Goal: Information Seeking & Learning: Learn about a topic

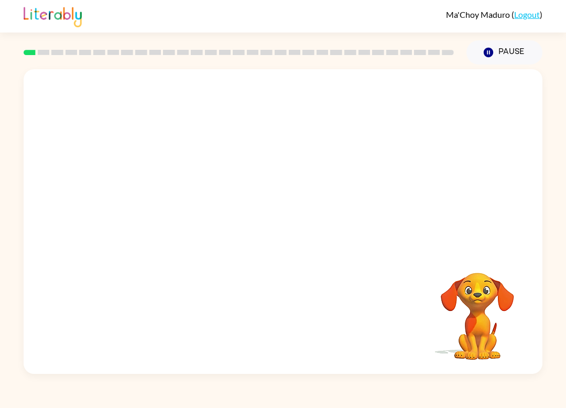
click at [462, 301] on video "Your browser must support playing .mp4 files to use Literably. Please try using…" at bounding box center [477, 308] width 105 height 105
click at [266, 240] on button "button" at bounding box center [282, 227] width 67 height 38
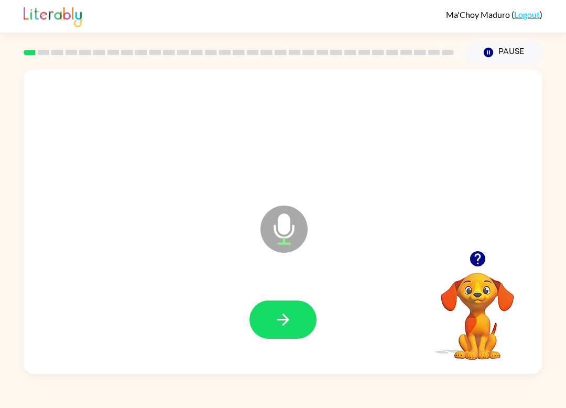
click at [308, 321] on button "button" at bounding box center [282, 319] width 67 height 38
click at [253, 313] on button "button" at bounding box center [282, 319] width 67 height 38
click at [6, 232] on div "flow Microphone The Microphone is here when it is your turn to talk Your browse…" at bounding box center [283, 218] width 566 height 309
click at [322, 313] on div at bounding box center [283, 320] width 498 height 88
click at [313, 318] on button "button" at bounding box center [282, 319] width 67 height 38
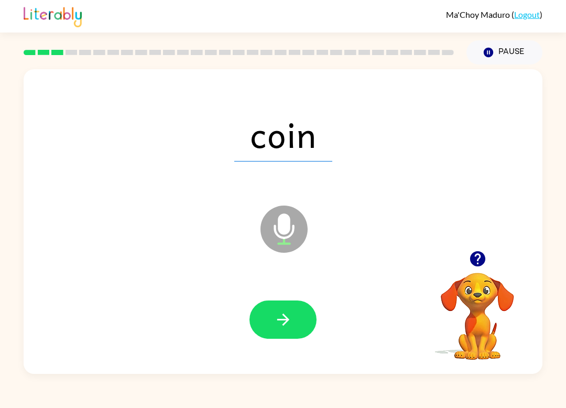
click at [309, 333] on button "button" at bounding box center [282, 319] width 67 height 38
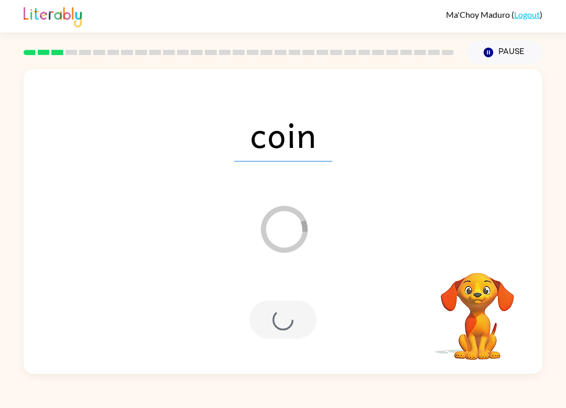
click at [416, 217] on div "Loader Your response is being sent to our graders" at bounding box center [258, 202] width 448 height 39
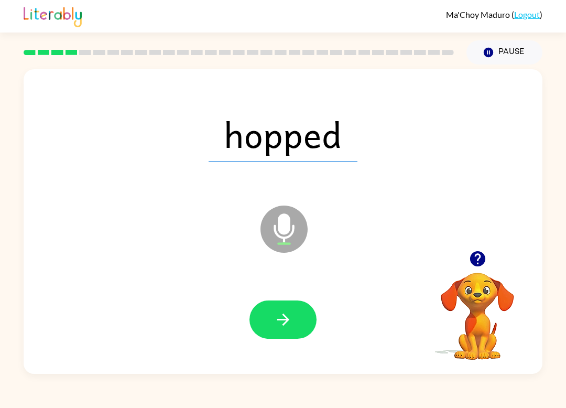
click at [268, 305] on button "button" at bounding box center [282, 319] width 67 height 38
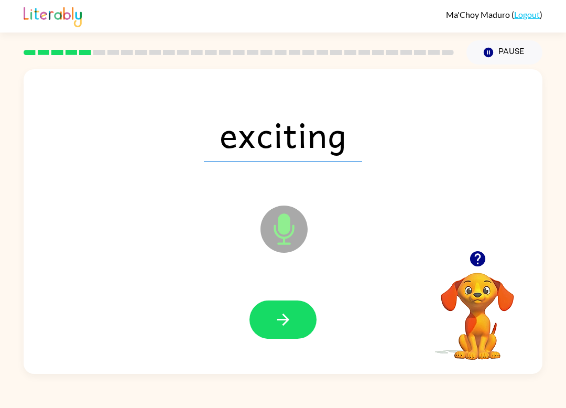
click at [273, 313] on button "button" at bounding box center [282, 319] width 67 height 38
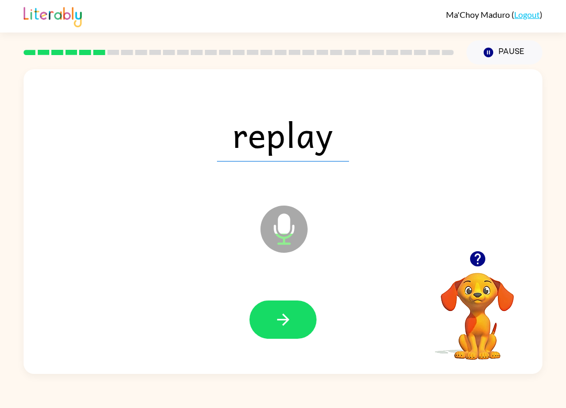
click at [284, 309] on button "button" at bounding box center [282, 319] width 67 height 38
click at [276, 314] on icon "button" at bounding box center [283, 319] width 18 height 18
click at [295, 315] on button "button" at bounding box center [282, 319] width 67 height 38
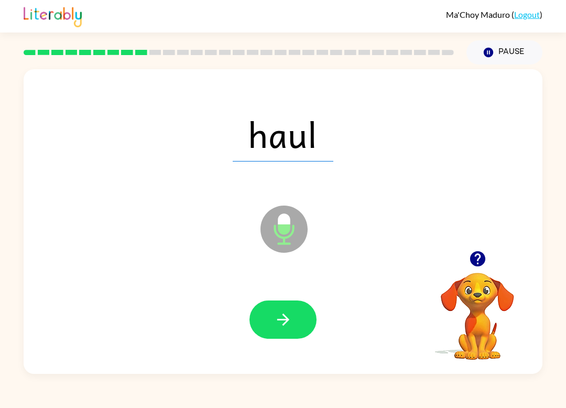
click at [297, 307] on button "button" at bounding box center [282, 319] width 67 height 38
click at [255, 302] on div at bounding box center [282, 319] width 67 height 38
click at [271, 313] on button "button" at bounding box center [282, 319] width 67 height 38
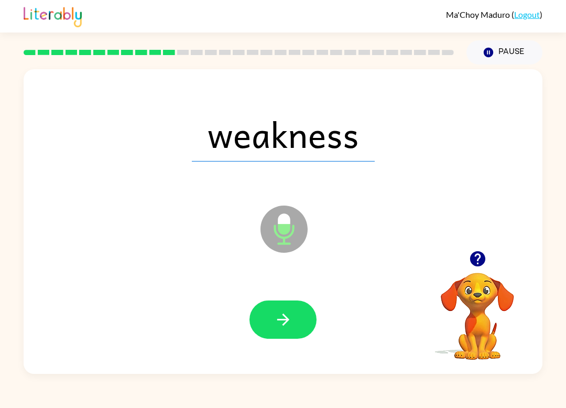
click at [282, 310] on button "button" at bounding box center [282, 319] width 67 height 38
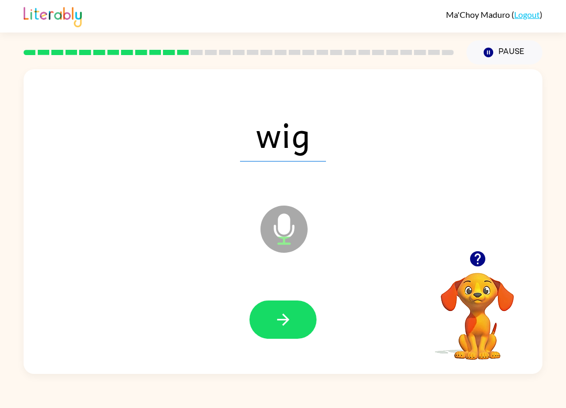
click at [286, 316] on icon "button" at bounding box center [283, 319] width 18 height 18
click at [258, 264] on icon "Microphone The Microphone is here when it is your turn to talk" at bounding box center [336, 242] width 157 height 79
click at [268, 271] on icon "Microphone The Microphone is here when it is your turn to talk" at bounding box center [336, 242] width 157 height 79
click at [270, 306] on button "button" at bounding box center [282, 319] width 67 height 38
click at [251, 296] on div at bounding box center [283, 320] width 498 height 88
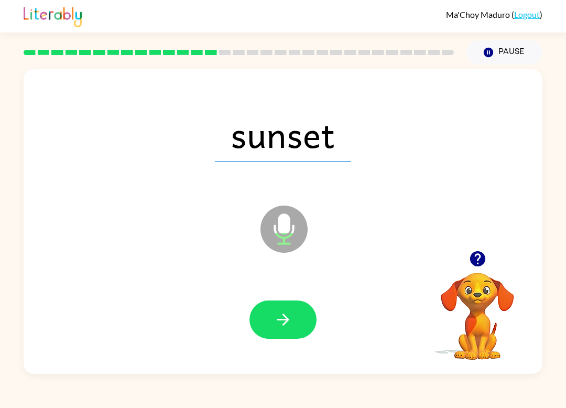
click at [297, 325] on button "button" at bounding box center [282, 319] width 67 height 38
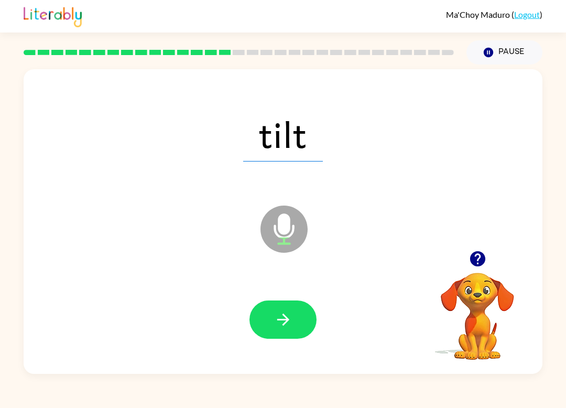
click at [284, 310] on button "button" at bounding box center [282, 319] width 67 height 38
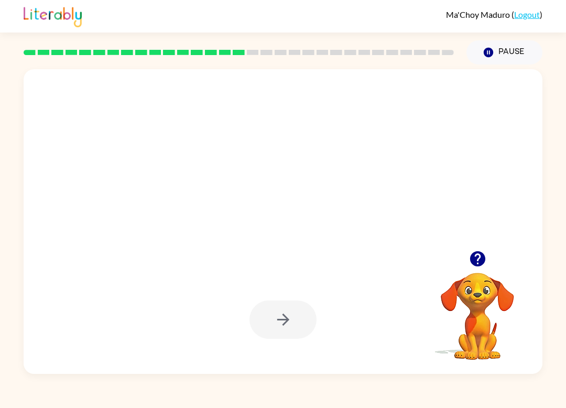
click at [348, 66] on div at bounding box center [238, 52] width 443 height 37
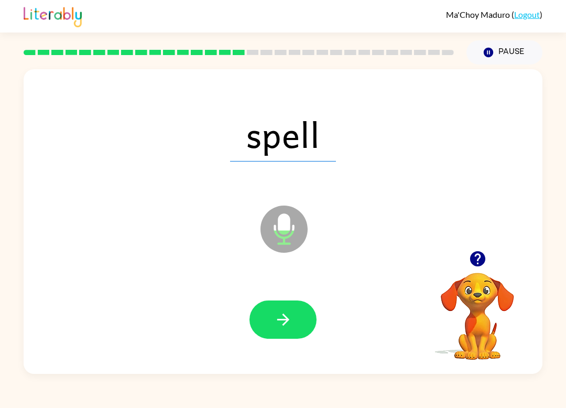
click at [300, 314] on button "button" at bounding box center [282, 319] width 67 height 38
click at [273, 312] on button "button" at bounding box center [282, 319] width 67 height 38
click at [299, 325] on button "button" at bounding box center [282, 319] width 67 height 38
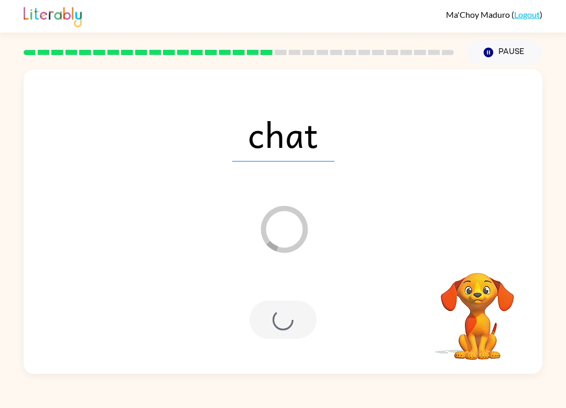
click at [19, 211] on div "chat Loader Your response is being sent to our graders Your browser must suppor…" at bounding box center [283, 218] width 566 height 309
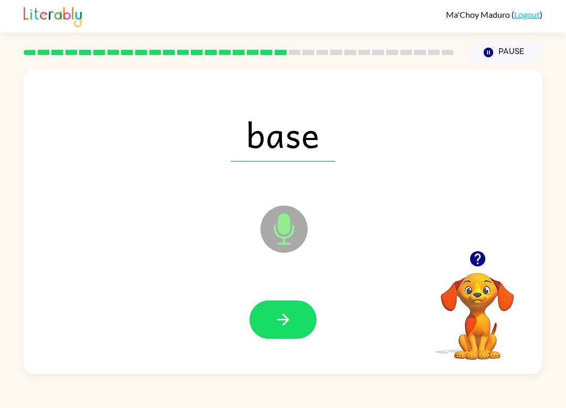
click at [300, 332] on button "button" at bounding box center [282, 319] width 67 height 38
click at [299, 325] on button "button" at bounding box center [282, 319] width 67 height 38
click at [288, 321] on icon "button" at bounding box center [283, 319] width 18 height 18
click at [258, 320] on button "button" at bounding box center [282, 319] width 67 height 38
click at [312, 297] on div at bounding box center [283, 320] width 498 height 88
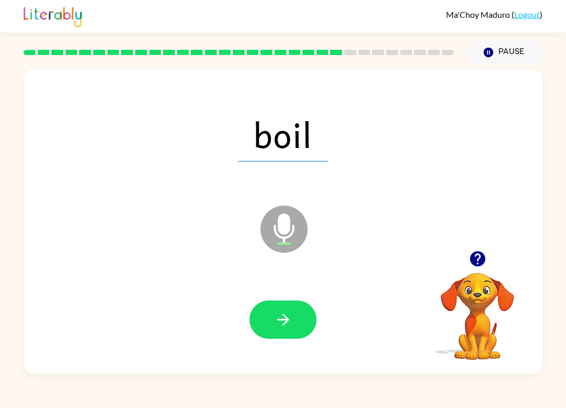
click at [473, 256] on icon "button" at bounding box center [477, 258] width 15 height 15
click at [298, 303] on button "button" at bounding box center [282, 319] width 67 height 38
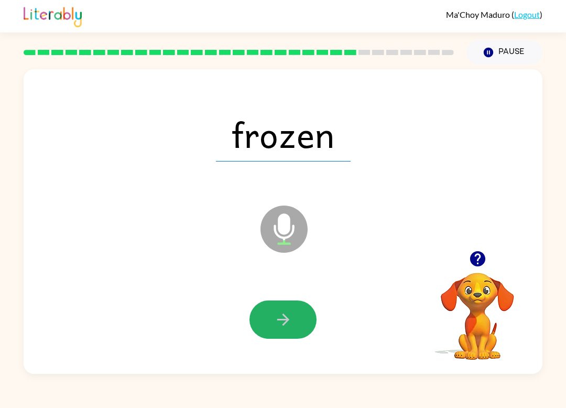
click at [313, 315] on button "button" at bounding box center [282, 319] width 67 height 38
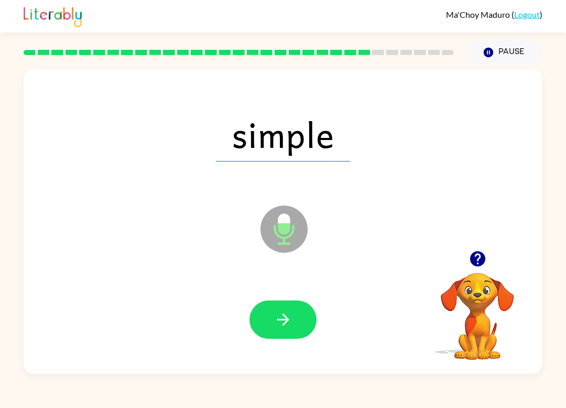
click at [303, 325] on button "button" at bounding box center [282, 319] width 67 height 38
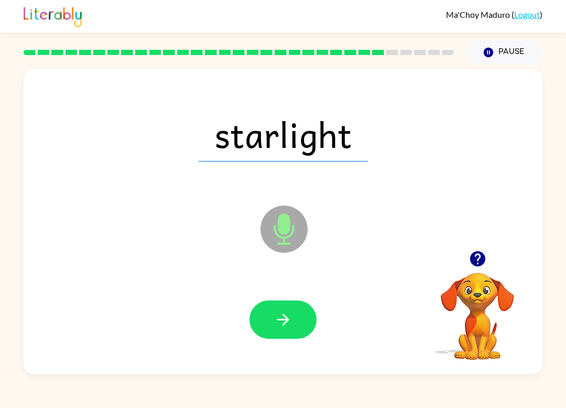
click at [300, 319] on button "button" at bounding box center [282, 319] width 67 height 38
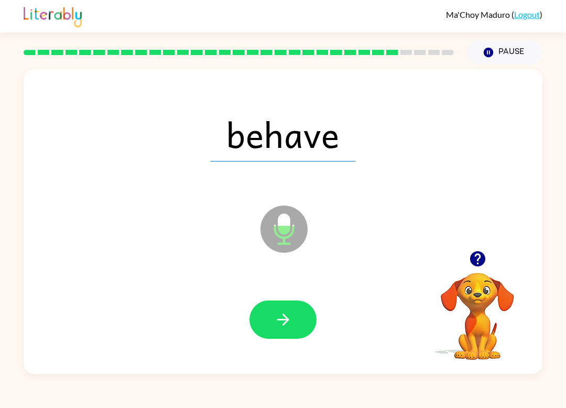
click at [285, 323] on icon "button" at bounding box center [283, 319] width 12 height 12
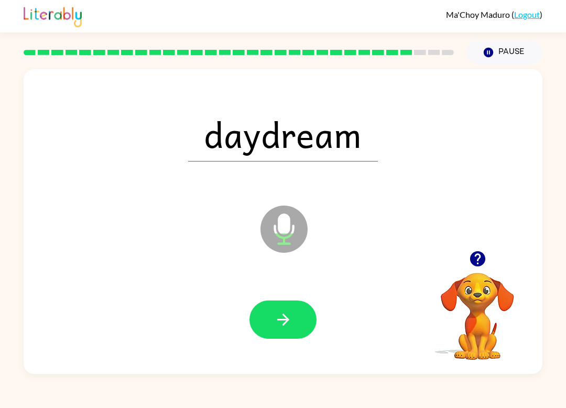
click at [315, 314] on button "button" at bounding box center [282, 319] width 67 height 38
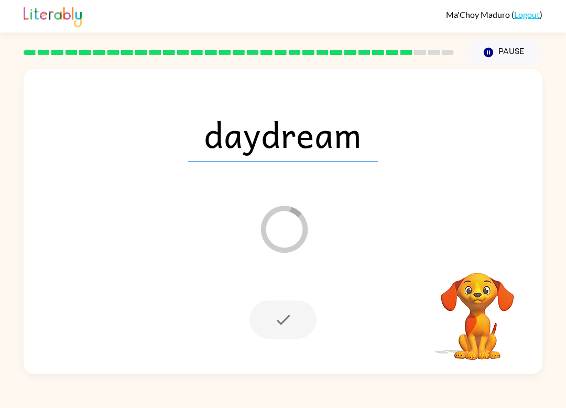
click at [298, 151] on span "daydream" at bounding box center [283, 134] width 190 height 55
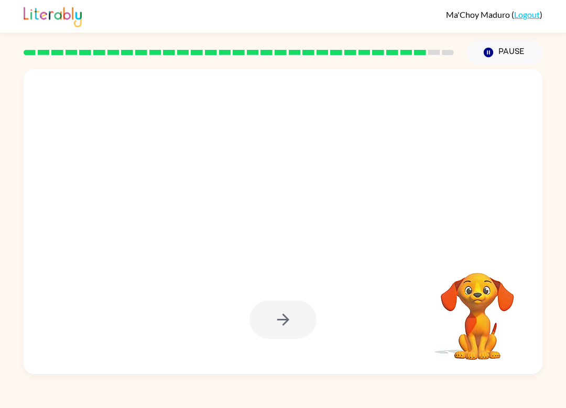
click at [338, 185] on div at bounding box center [258, 202] width 448 height 39
click at [307, 179] on div at bounding box center [283, 221] width 519 height 304
click at [436, 128] on div at bounding box center [283, 134] width 498 height 88
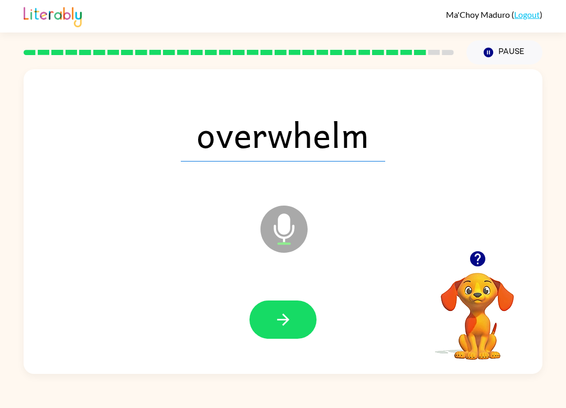
click at [332, 245] on icon "Microphone The Microphone is here when it is your turn to talk" at bounding box center [336, 242] width 157 height 79
click at [360, 255] on icon "Microphone The Microphone is here when it is your turn to talk" at bounding box center [336, 242] width 157 height 79
click at [292, 339] on button "button" at bounding box center [282, 319] width 67 height 38
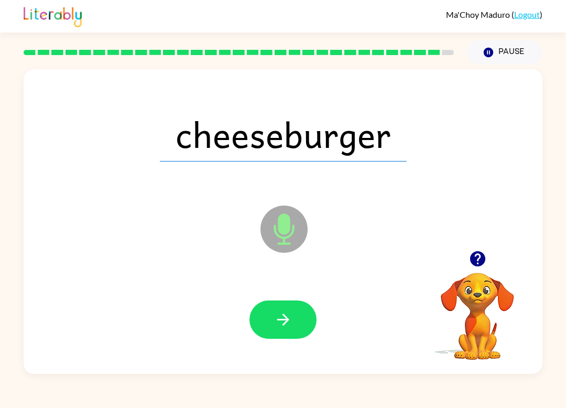
click at [302, 317] on button "button" at bounding box center [282, 319] width 67 height 38
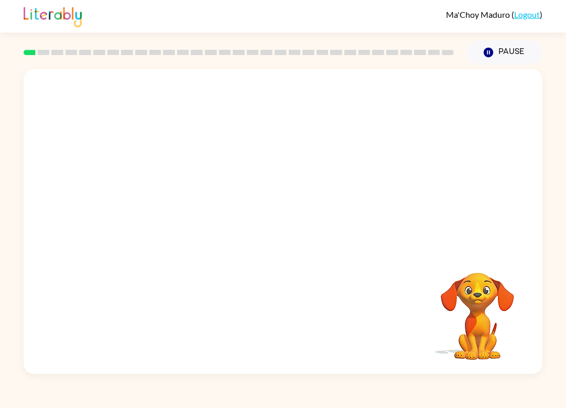
click at [240, 197] on video "Your browser must support playing .mp4 files to use Literably. Please try using…" at bounding box center [283, 159] width 519 height 181
click at [270, 183] on video "Your browser must support playing .mp4 files to use Literably. Please try using…" at bounding box center [283, 159] width 519 height 181
click at [156, 101] on video "Your browser must support playing .mp4 files to use Literably. Please try using…" at bounding box center [283, 159] width 519 height 181
click at [233, 244] on div at bounding box center [283, 221] width 519 height 304
click at [271, 223] on button "button" at bounding box center [282, 227] width 67 height 38
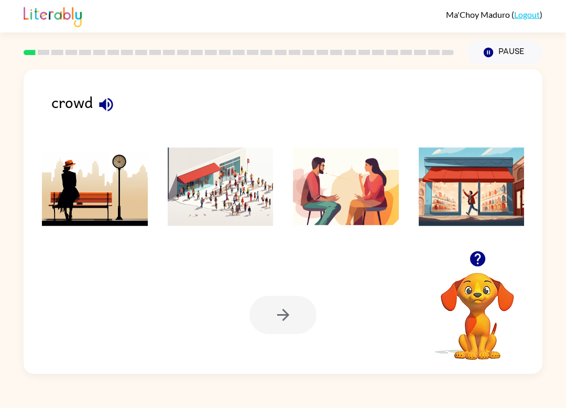
click at [107, 92] on button "button" at bounding box center [106, 104] width 27 height 27
click at [210, 224] on img at bounding box center [221, 186] width 106 height 79
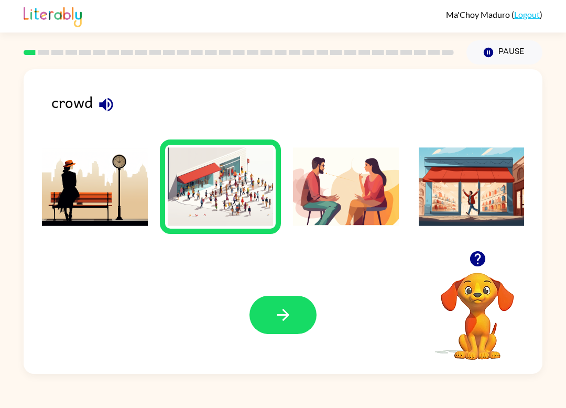
click at [288, 305] on button "button" at bounding box center [282, 315] width 67 height 38
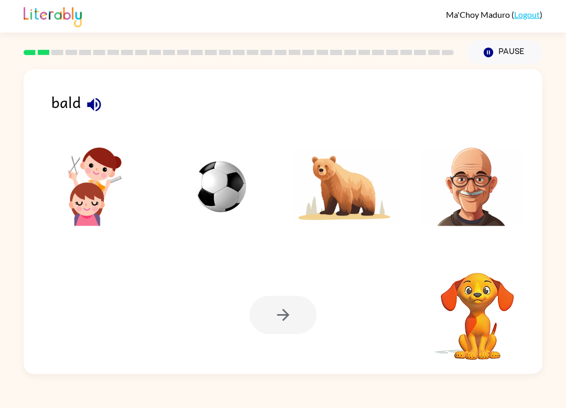
click at [493, 192] on img at bounding box center [472, 186] width 106 height 79
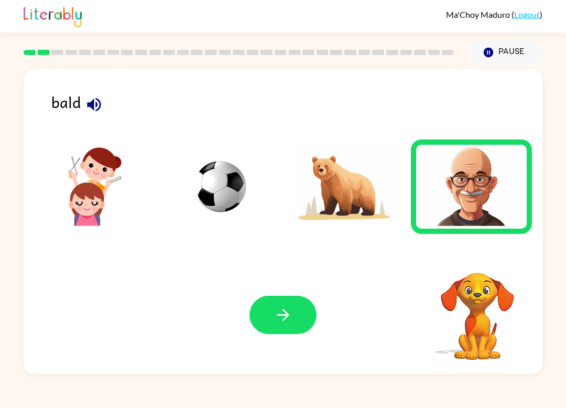
click at [298, 298] on button "button" at bounding box center [282, 315] width 67 height 38
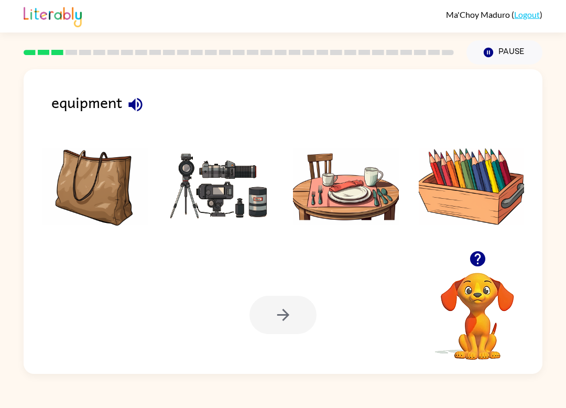
click at [505, 192] on img at bounding box center [472, 186] width 106 height 79
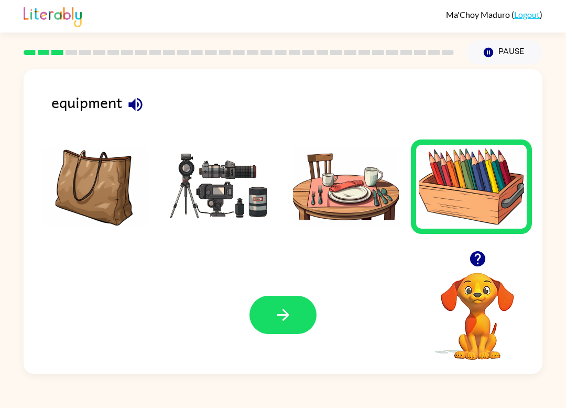
click at [307, 299] on button "button" at bounding box center [282, 315] width 67 height 38
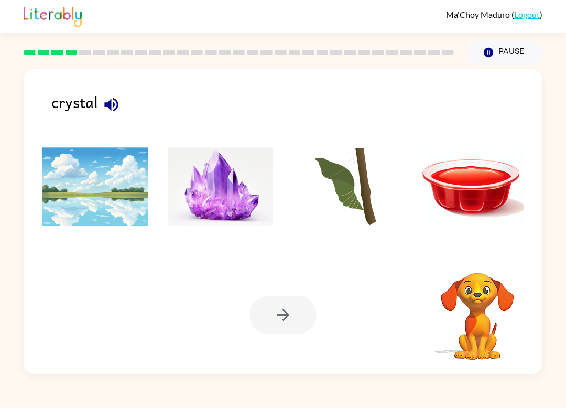
click at [236, 155] on img at bounding box center [221, 186] width 106 height 79
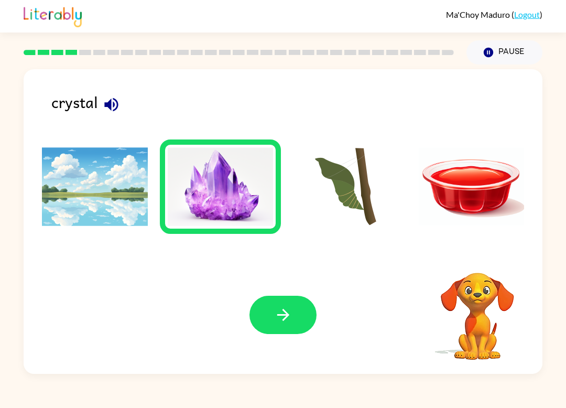
click at [285, 314] on icon "button" at bounding box center [283, 315] width 18 height 18
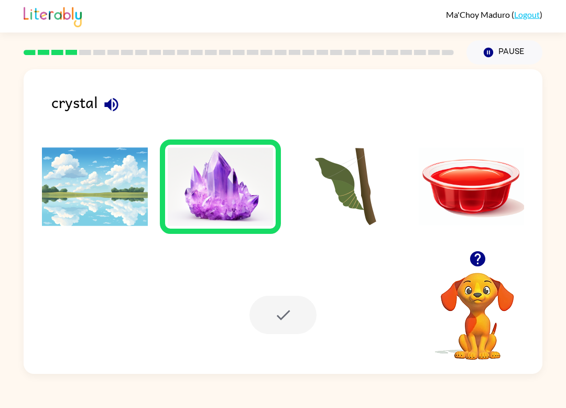
click at [10, 172] on div "crystal Your browser must support playing .mp4 files to use Literably. Please t…" at bounding box center [283, 218] width 566 height 309
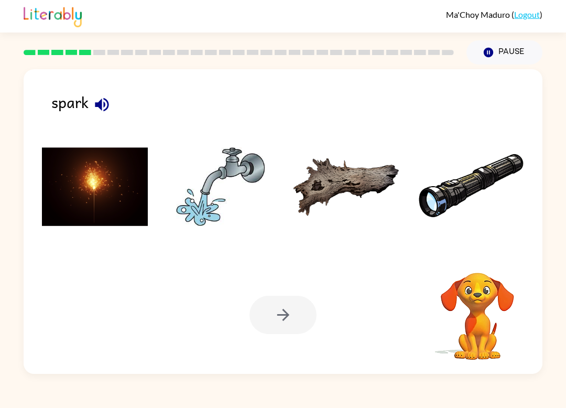
click at [6, 189] on div "spark Your browser must support playing .mp4 files to use Literably. Please try…" at bounding box center [283, 218] width 566 height 309
click at [123, 191] on img at bounding box center [95, 186] width 106 height 79
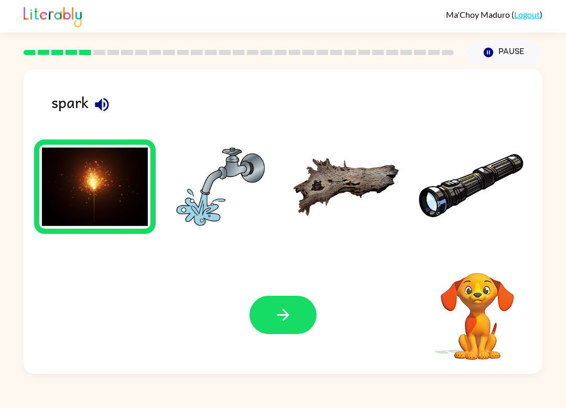
click at [288, 309] on icon "button" at bounding box center [283, 315] width 18 height 18
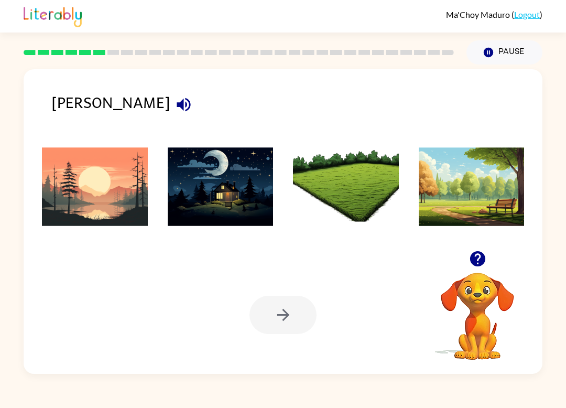
click at [175, 109] on icon "button" at bounding box center [184, 104] width 18 height 18
click at [60, 197] on img at bounding box center [95, 186] width 106 height 79
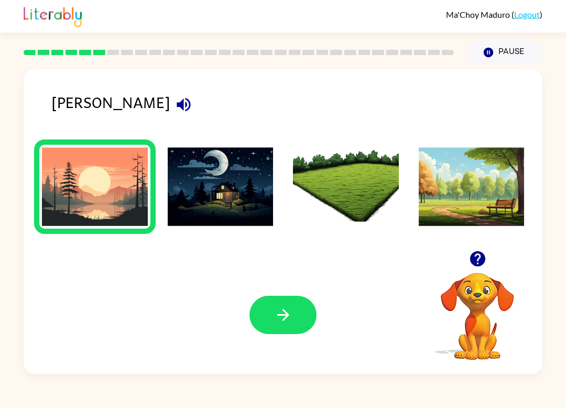
click at [272, 319] on button "button" at bounding box center [282, 315] width 67 height 38
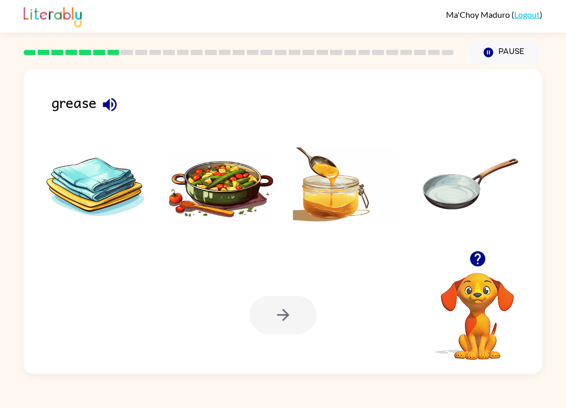
click at [464, 197] on img at bounding box center [472, 186] width 106 height 79
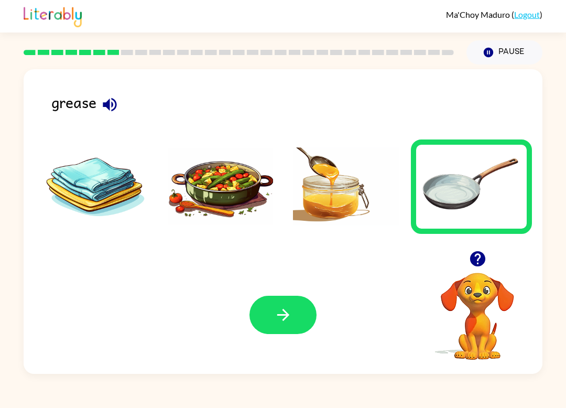
click at [303, 312] on button "button" at bounding box center [282, 315] width 67 height 38
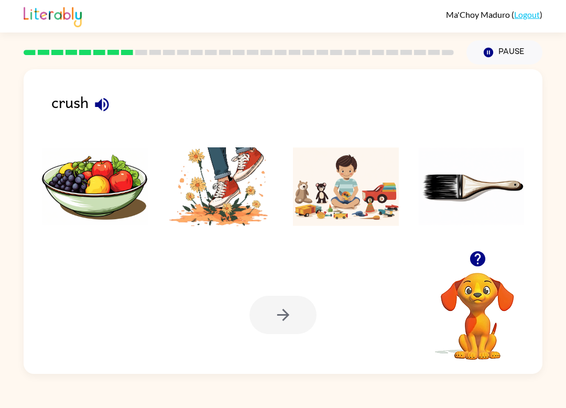
click at [234, 202] on img at bounding box center [221, 186] width 106 height 79
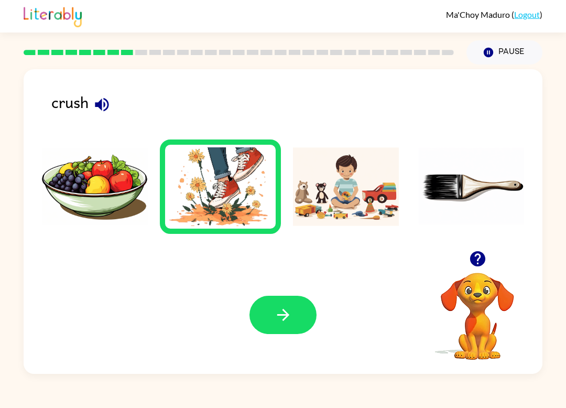
click at [293, 322] on button "button" at bounding box center [282, 315] width 67 height 38
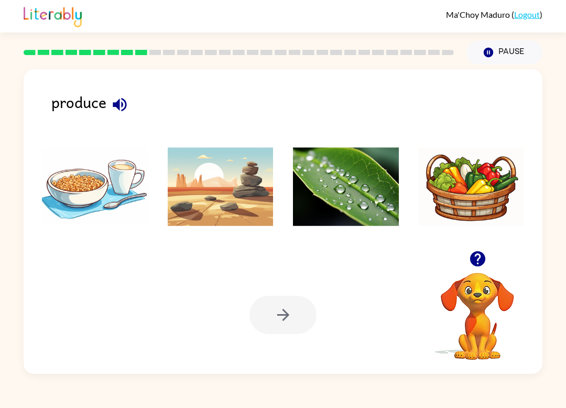
click at [125, 254] on div "produce Your browser must support playing .mp4 files to use Literably. Please t…" at bounding box center [283, 221] width 519 height 304
click at [305, 201] on img at bounding box center [346, 186] width 106 height 79
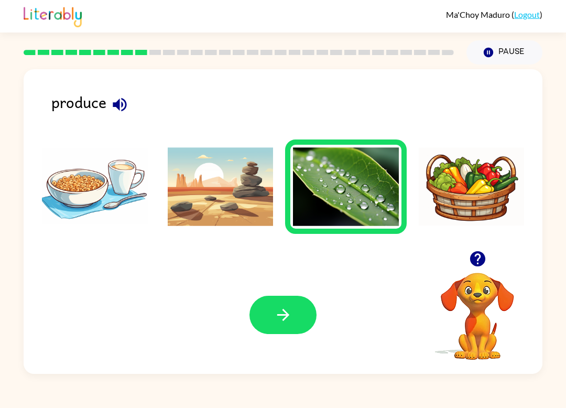
click at [205, 210] on img at bounding box center [221, 186] width 106 height 79
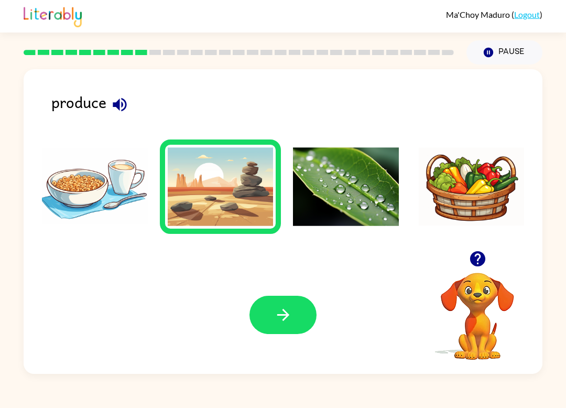
click at [299, 205] on img at bounding box center [346, 186] width 106 height 79
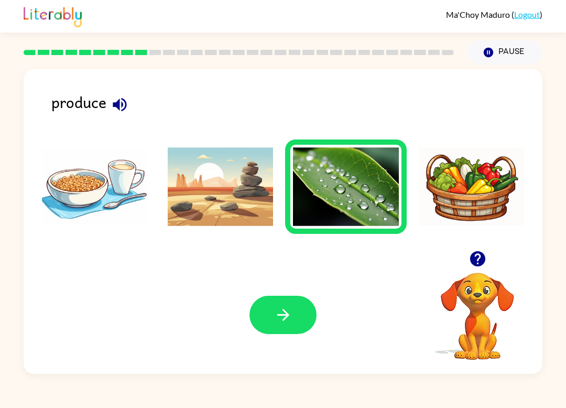
click at [281, 320] on icon "button" at bounding box center [283, 315] width 18 height 18
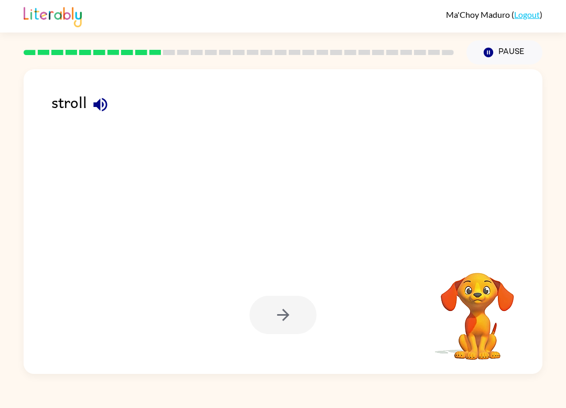
click at [448, 387] on div "Ma'Choy Maduro ( Logout ) Pause Pause stroll Your browser must support playing …" at bounding box center [283, 204] width 566 height 408
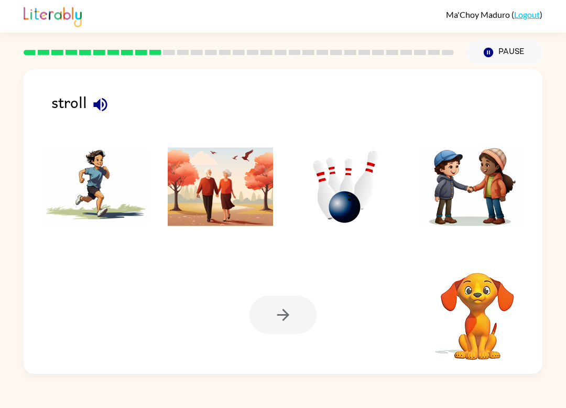
click at [476, 307] on video "Your browser must support playing .mp4 files to use Literably. Please try using…" at bounding box center [477, 308] width 105 height 105
click at [88, 122] on div "stroll" at bounding box center [296, 108] width 491 height 36
click at [93, 94] on button "button" at bounding box center [100, 104] width 27 height 27
click at [137, 213] on img at bounding box center [95, 186] width 106 height 79
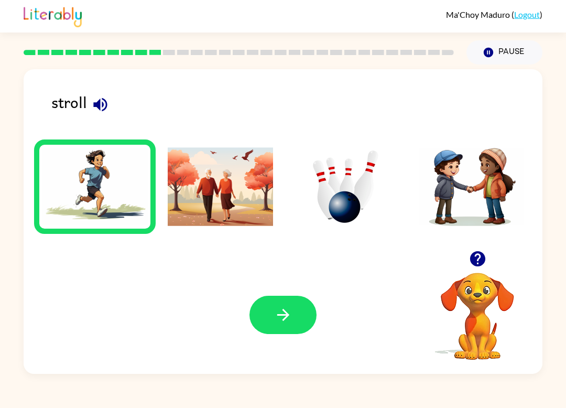
click at [285, 320] on icon "button" at bounding box center [283, 315] width 18 height 18
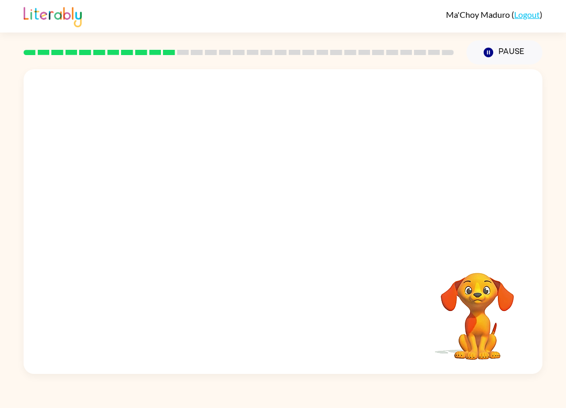
click at [115, 88] on video "Your browser must support playing .mp4 files to use Literably. Please try using…" at bounding box center [283, 159] width 519 height 181
click at [429, 97] on video "Your browser must support playing .mp4 files to use Literably. Please try using…" at bounding box center [283, 159] width 519 height 181
click at [435, 86] on video "Your browser must support playing .mp4 files to use Literably. Please try using…" at bounding box center [283, 159] width 519 height 181
click at [306, 233] on button "button" at bounding box center [282, 227] width 67 height 38
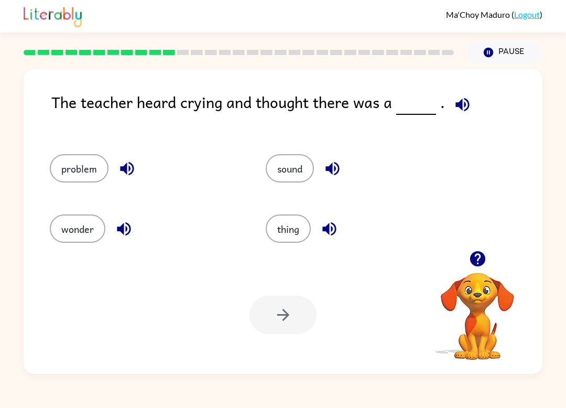
click at [88, 156] on button "problem" at bounding box center [79, 168] width 59 height 28
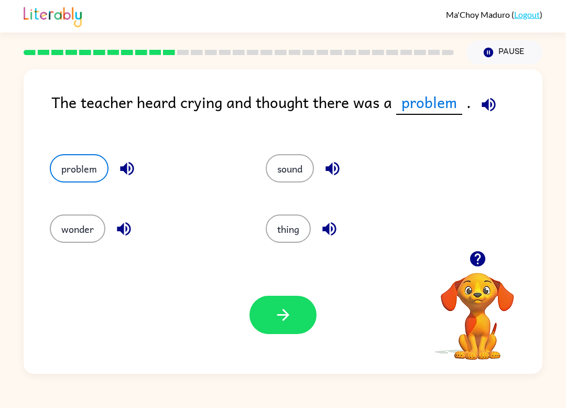
click at [293, 300] on button "button" at bounding box center [282, 315] width 67 height 38
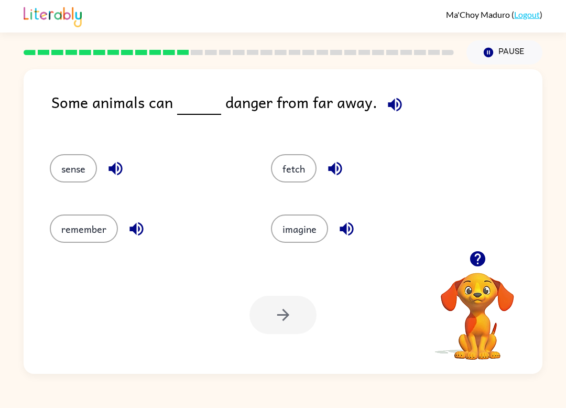
click at [89, 161] on button "sense" at bounding box center [73, 168] width 47 height 28
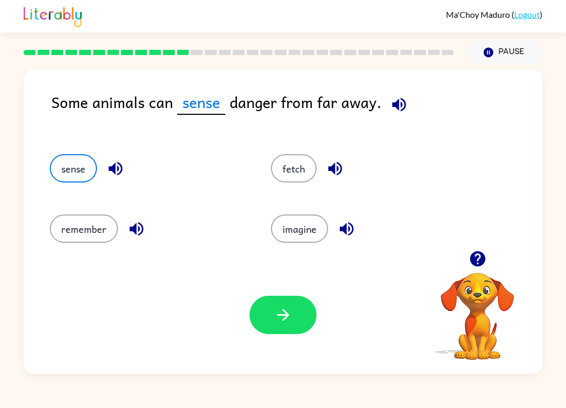
click at [264, 278] on div "Your browser must support playing .mp4 files to use Literably. Please try using…" at bounding box center [283, 315] width 519 height 118
click at [277, 297] on button "button" at bounding box center [282, 315] width 67 height 38
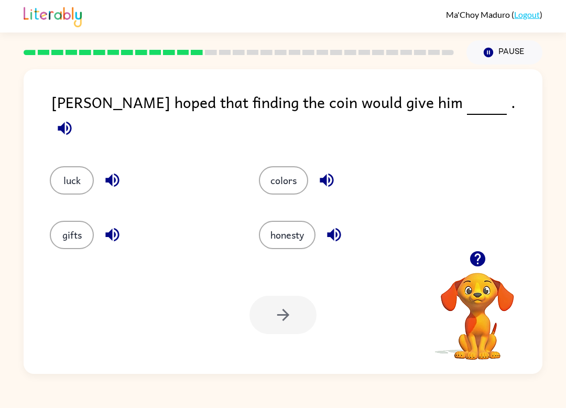
click at [71, 121] on icon "button" at bounding box center [65, 128] width 14 height 14
click at [70, 173] on button "luck" at bounding box center [72, 180] width 44 height 28
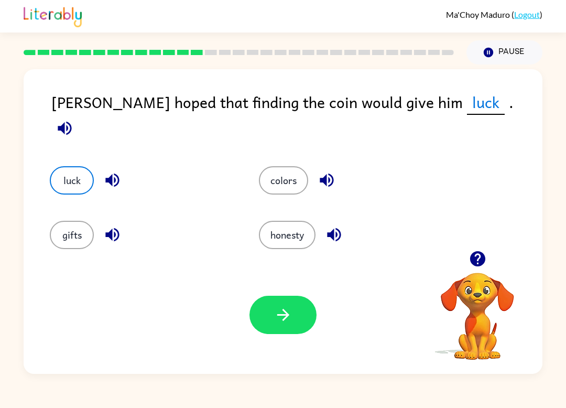
click at [303, 313] on button "button" at bounding box center [282, 315] width 67 height 38
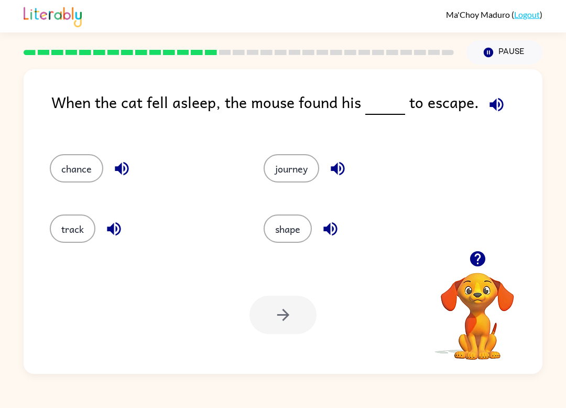
click at [497, 100] on icon "button" at bounding box center [496, 104] width 18 height 18
click at [75, 239] on button "track" at bounding box center [73, 228] width 46 height 28
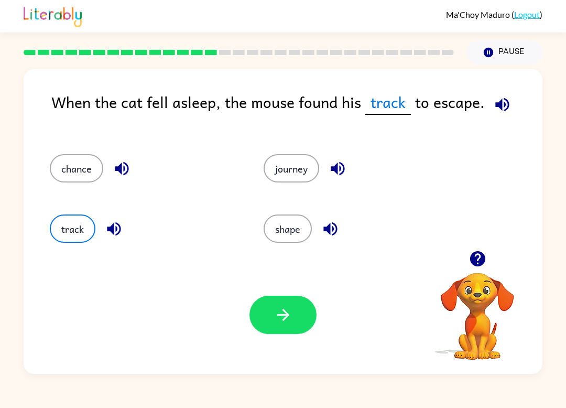
click at [314, 320] on button "button" at bounding box center [282, 315] width 67 height 38
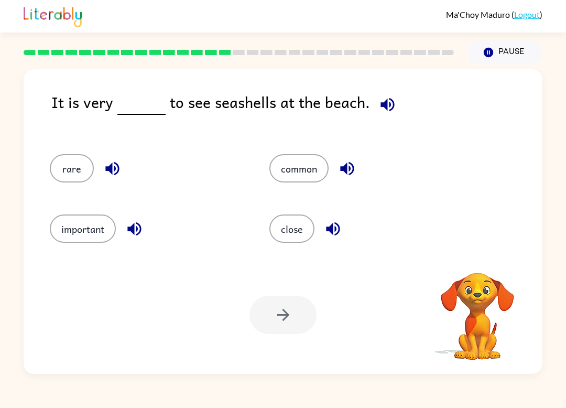
click at [384, 104] on icon "button" at bounding box center [387, 104] width 18 height 18
click at [299, 168] on button "common" at bounding box center [298, 168] width 59 height 28
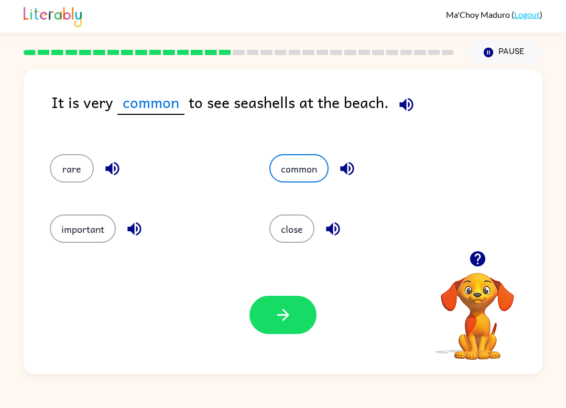
click at [57, 169] on button "rare" at bounding box center [72, 168] width 44 height 28
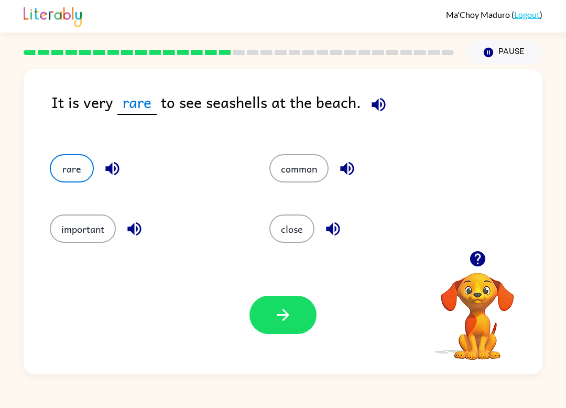
click at [306, 322] on button "button" at bounding box center [282, 315] width 67 height 38
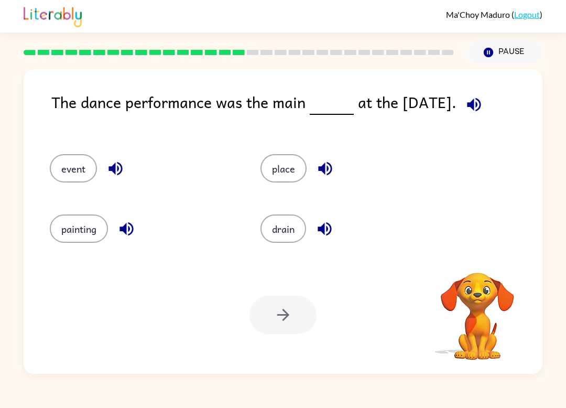
click at [121, 307] on div "Your browser must support playing .mp4 files to use Literably. Please try using…" at bounding box center [283, 315] width 519 height 118
click at [5, 144] on div "The dance performance was the main at the carnival. event place painting drain …" at bounding box center [283, 218] width 566 height 309
click at [476, 100] on icon "button" at bounding box center [474, 104] width 18 height 18
click at [278, 180] on button "place" at bounding box center [283, 168] width 46 height 28
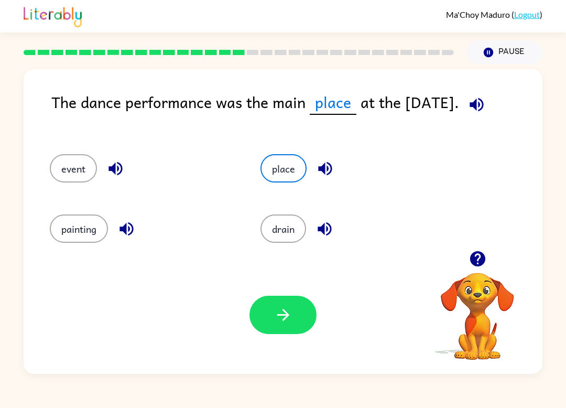
click at [294, 326] on button "button" at bounding box center [282, 315] width 67 height 38
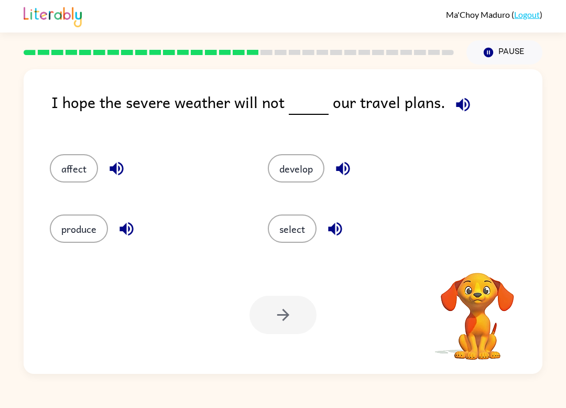
click at [454, 110] on icon "button" at bounding box center [463, 104] width 18 height 18
click at [77, 163] on button "affect" at bounding box center [74, 168] width 48 height 28
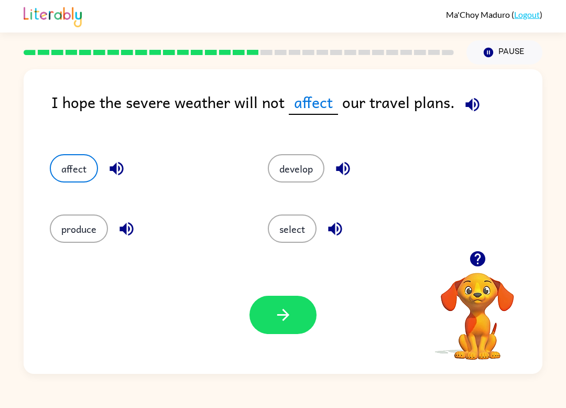
click at [263, 308] on button "button" at bounding box center [282, 315] width 67 height 38
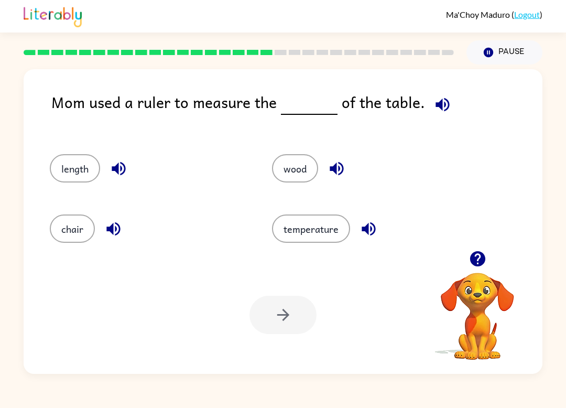
click at [38, 156] on div "length" at bounding box center [141, 164] width 222 height 60
click at [82, 175] on button "length" at bounding box center [75, 168] width 50 height 28
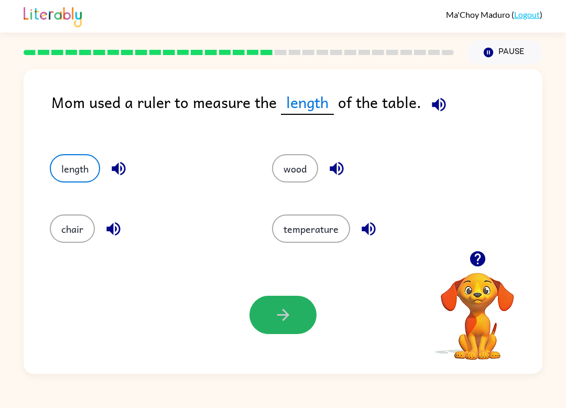
click at [276, 327] on button "button" at bounding box center [282, 315] width 67 height 38
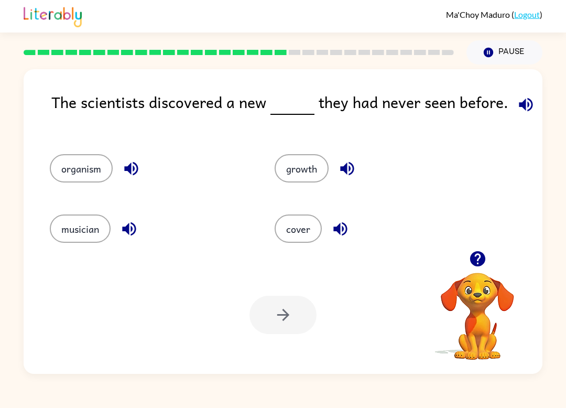
click at [139, 127] on div "The scientists discovered a new they had never seen before." at bounding box center [296, 111] width 491 height 43
click at [75, 138] on div "organism" at bounding box center [142, 164] width 225 height 60
click at [169, 142] on div "organism" at bounding box center [142, 164] width 225 height 60
click at [8, 271] on div "The scientists discovered a new they had never seen before. organism growth mus…" at bounding box center [283, 218] width 566 height 309
click at [519, 106] on icon "button" at bounding box center [526, 104] width 14 height 14
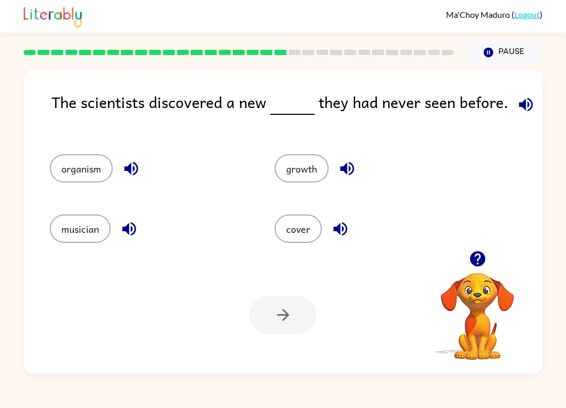
click at [107, 215] on div "musician" at bounding box center [150, 228] width 201 height 28
click at [101, 225] on button "musician" at bounding box center [80, 228] width 61 height 28
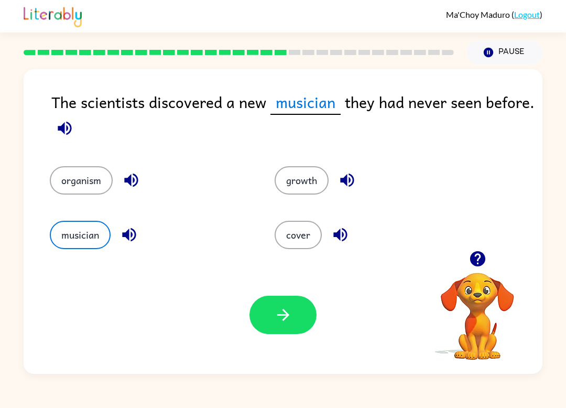
click at [285, 314] on icon "button" at bounding box center [283, 315] width 18 height 18
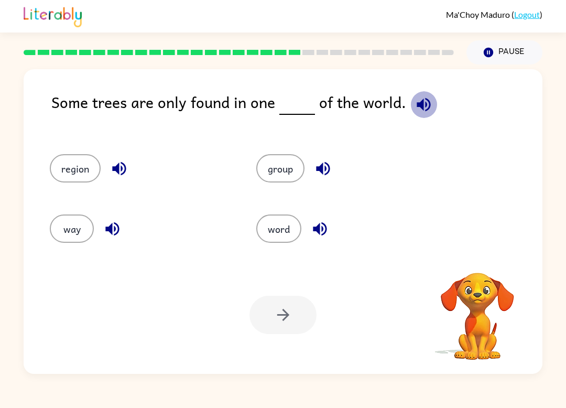
click at [426, 114] on icon "button" at bounding box center [424, 104] width 18 height 18
click at [81, 170] on button "region" at bounding box center [75, 168] width 51 height 28
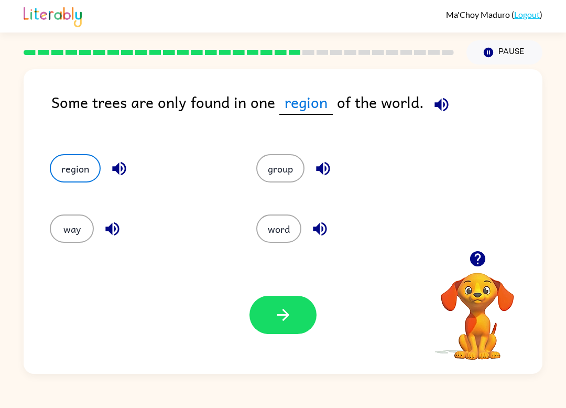
click at [68, 234] on button "way" at bounding box center [72, 228] width 44 height 28
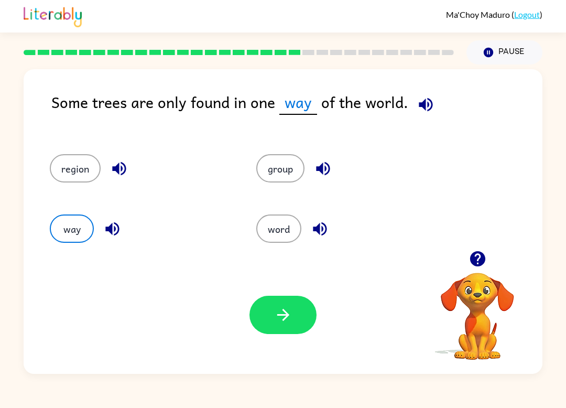
click at [241, 316] on div "Your browser must support playing .mp4 files to use Literably. Please try using…" at bounding box center [283, 315] width 519 height 118
click at [266, 308] on button "button" at bounding box center [282, 315] width 67 height 38
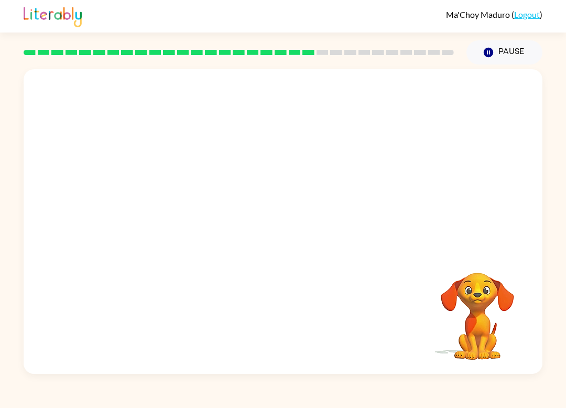
click at [192, 221] on video "Your browser must support playing .mp4 files to use Literably. Please try using…" at bounding box center [283, 159] width 519 height 181
click at [299, 231] on button "button" at bounding box center [282, 227] width 67 height 38
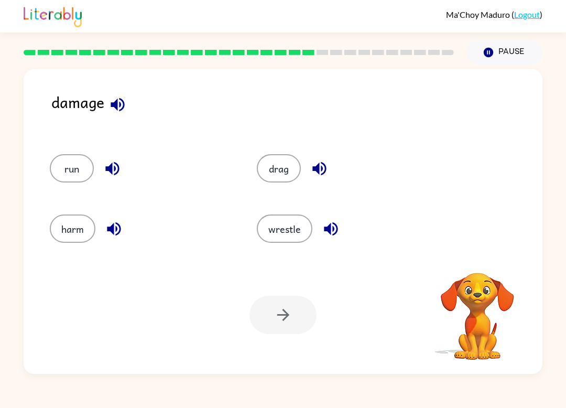
click at [77, 225] on button "harm" at bounding box center [73, 228] width 46 height 28
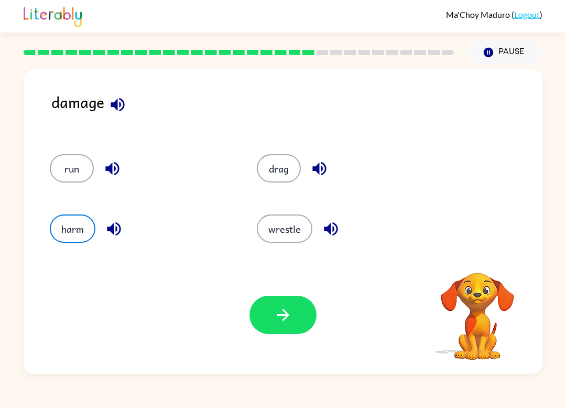
click at [269, 308] on button "button" at bounding box center [282, 315] width 67 height 38
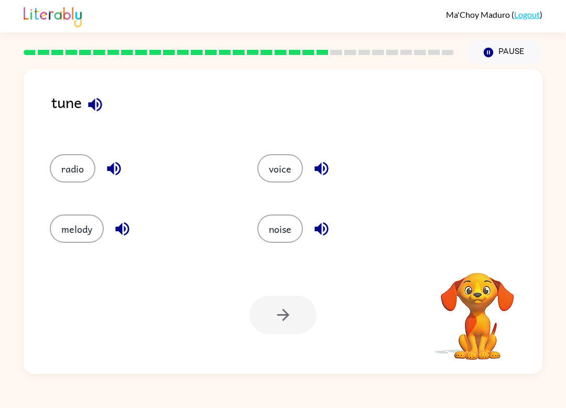
click at [278, 236] on button "noise" at bounding box center [280, 228] width 46 height 28
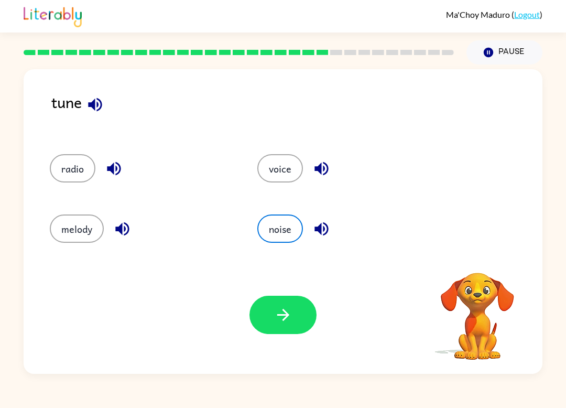
click at [288, 296] on button "button" at bounding box center [282, 315] width 67 height 38
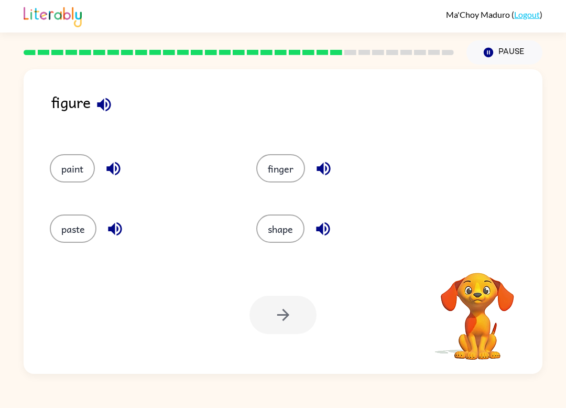
click at [280, 165] on button "finger" at bounding box center [280, 168] width 49 height 28
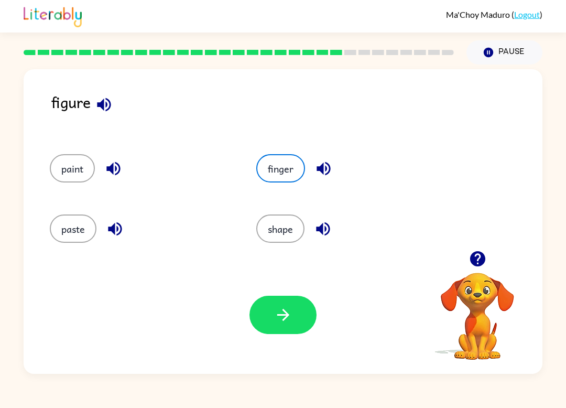
click at [286, 242] on button "shape" at bounding box center [280, 228] width 48 height 28
click at [294, 243] on button "shape" at bounding box center [280, 228] width 48 height 28
click at [93, 116] on div "figure" at bounding box center [296, 111] width 491 height 43
click at [68, 164] on button "paint" at bounding box center [72, 168] width 45 height 28
click at [92, 237] on button "paste" at bounding box center [73, 228] width 47 height 28
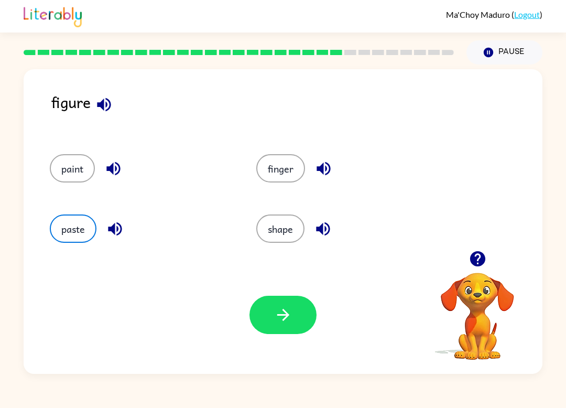
click at [281, 234] on button "shape" at bounding box center [280, 228] width 48 height 28
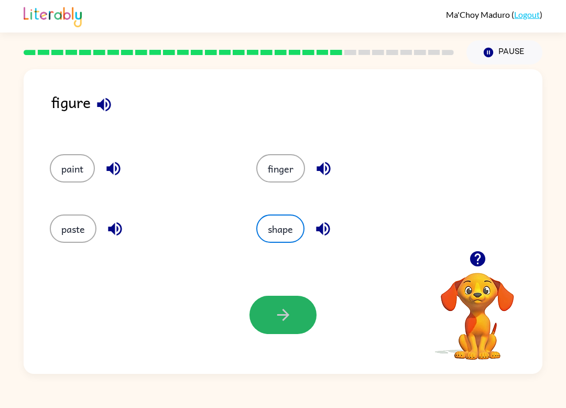
click at [281, 299] on button "button" at bounding box center [282, 315] width 67 height 38
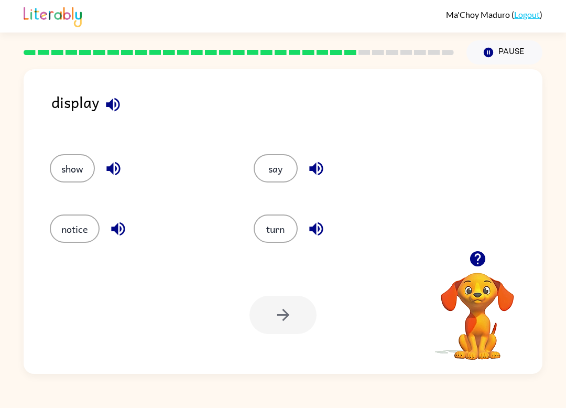
click at [113, 95] on button "button" at bounding box center [113, 104] width 27 height 27
click at [124, 89] on div "display show say notice turn Your browser must support playing .mp4 files to us…" at bounding box center [283, 221] width 519 height 304
click at [121, 107] on icon "button" at bounding box center [113, 104] width 18 height 18
click at [286, 170] on button "say" at bounding box center [276, 168] width 44 height 28
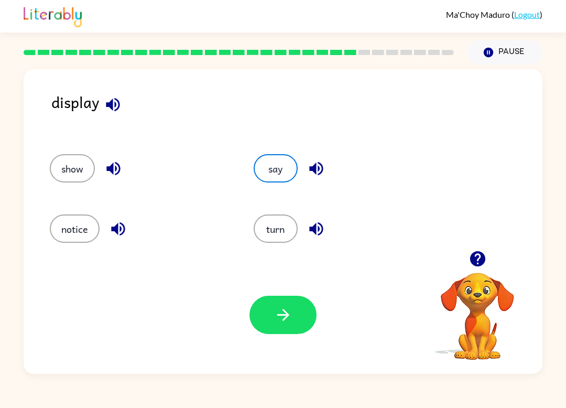
click at [278, 297] on button "button" at bounding box center [282, 315] width 67 height 38
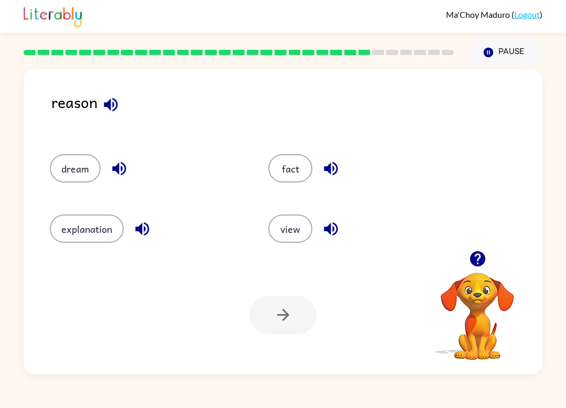
click at [482, 52] on button "Pause Pause" at bounding box center [504, 52] width 76 height 24
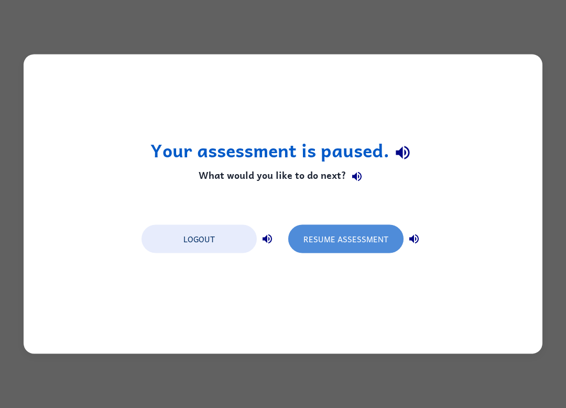
click at [379, 241] on button "Resume Assessment" at bounding box center [345, 239] width 115 height 28
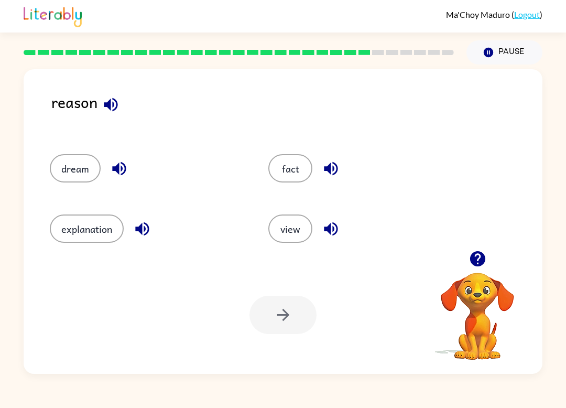
click at [74, 243] on button "explanation" at bounding box center [87, 228] width 74 height 28
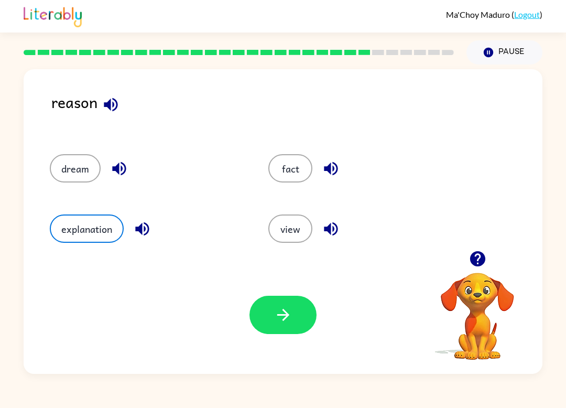
click at [308, 165] on button "fact" at bounding box center [290, 168] width 44 height 28
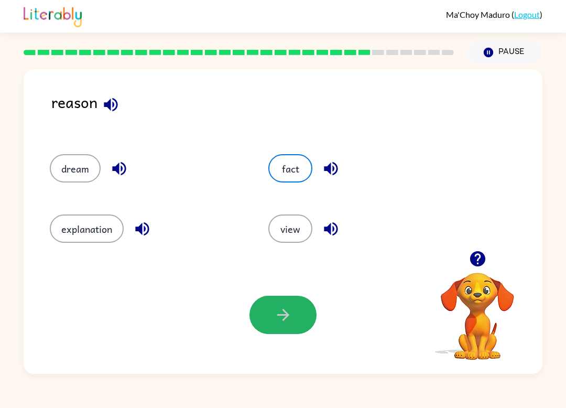
click at [296, 315] on button "button" at bounding box center [282, 315] width 67 height 38
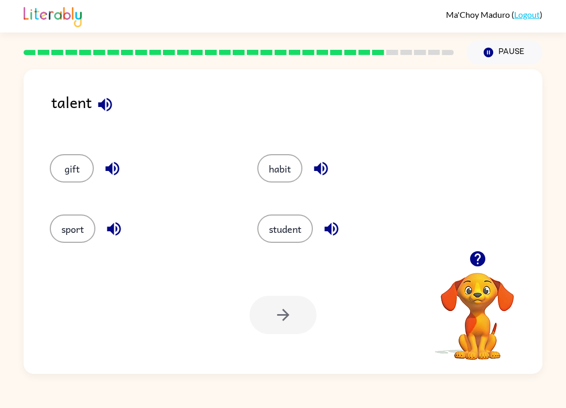
click at [111, 103] on icon "button" at bounding box center [105, 104] width 14 height 14
click at [62, 160] on button "gift" at bounding box center [72, 168] width 44 height 28
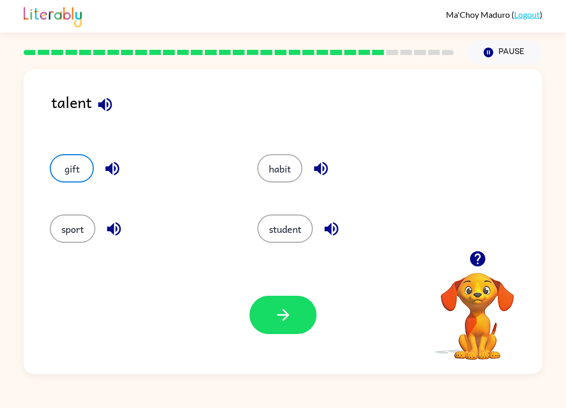
click at [285, 306] on button "button" at bounding box center [282, 315] width 67 height 38
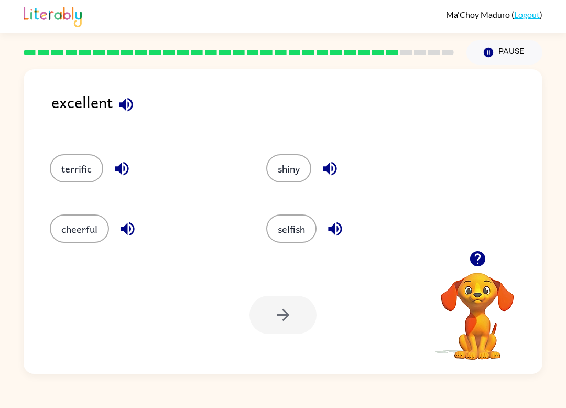
click at [59, 172] on button "terrific" at bounding box center [76, 168] width 53 height 28
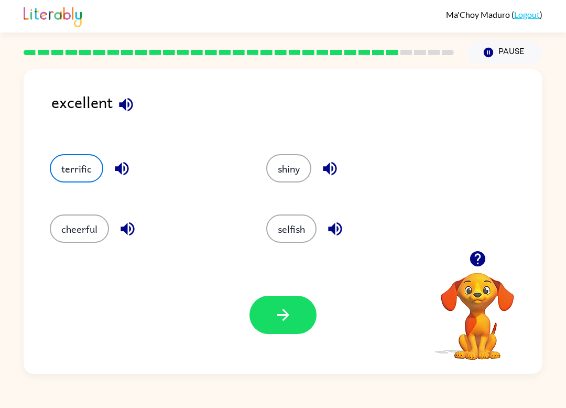
click at [311, 328] on button "button" at bounding box center [282, 315] width 67 height 38
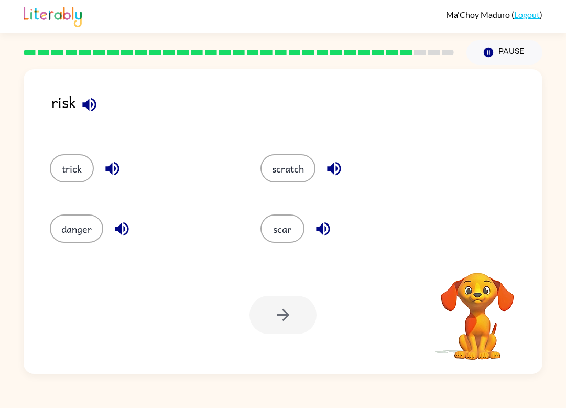
click at [78, 106] on button "button" at bounding box center [89, 104] width 27 height 27
click at [75, 83] on div "risk trick scratch danger scar Your browser must support playing .mp4 files to …" at bounding box center [283, 221] width 519 height 304
click at [86, 100] on icon "button" at bounding box center [89, 104] width 18 height 18
click at [64, 224] on button "danger" at bounding box center [76, 228] width 53 height 28
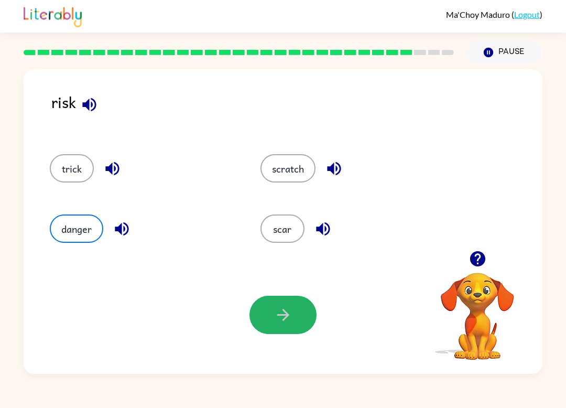
click at [301, 329] on button "button" at bounding box center [282, 315] width 67 height 38
click at [505, 48] on button "Pause Pause" at bounding box center [504, 52] width 76 height 24
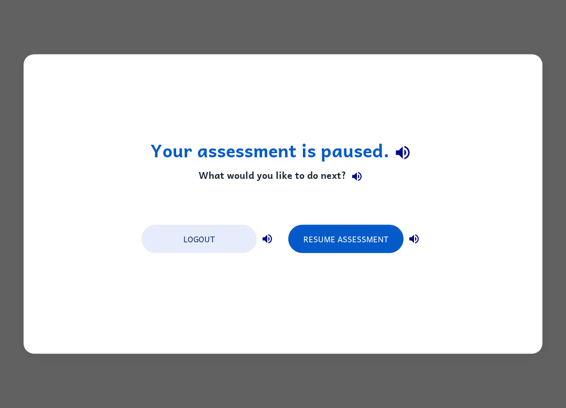
click at [309, 232] on button "Resume Assessment" at bounding box center [345, 239] width 115 height 28
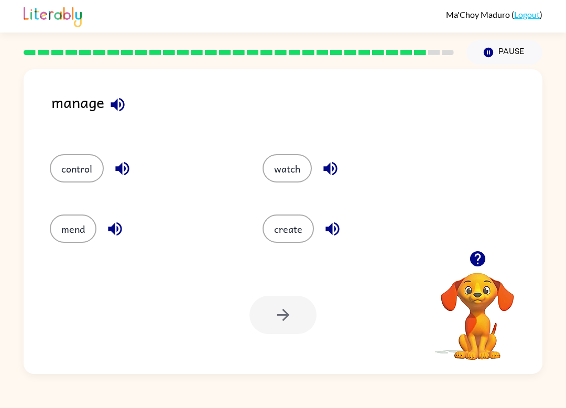
click at [117, 111] on icon "button" at bounding box center [118, 104] width 14 height 14
click at [70, 177] on button "control" at bounding box center [77, 168] width 54 height 28
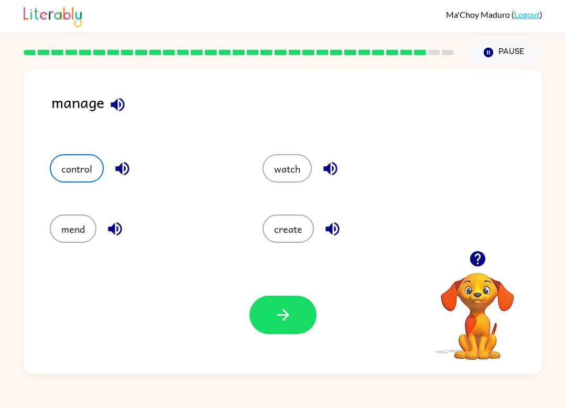
click at [287, 317] on icon "button" at bounding box center [283, 315] width 12 height 12
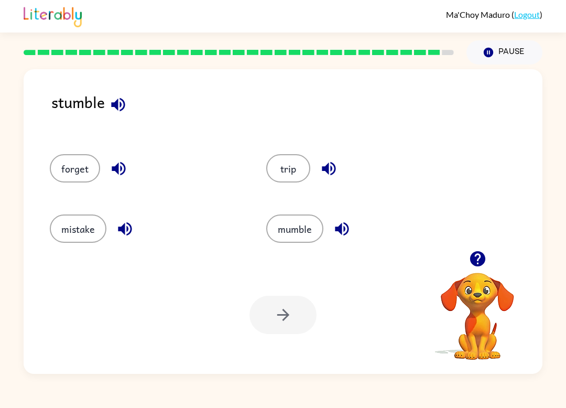
click at [281, 172] on button "trip" at bounding box center [288, 168] width 44 height 28
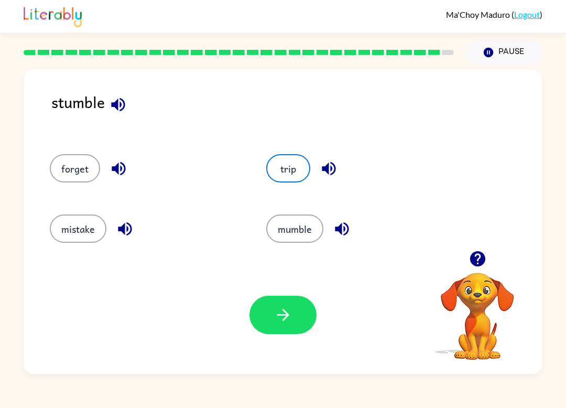
click at [288, 311] on icon "button" at bounding box center [283, 315] width 18 height 18
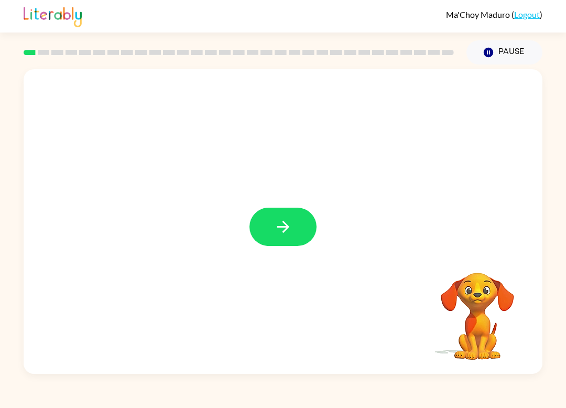
click at [292, 211] on button "button" at bounding box center [282, 227] width 67 height 38
click at [90, 400] on div "Ma'Choy Maduro ( Logout ) Pause Pause Your browser must support playing .mp4 fi…" at bounding box center [283, 204] width 566 height 408
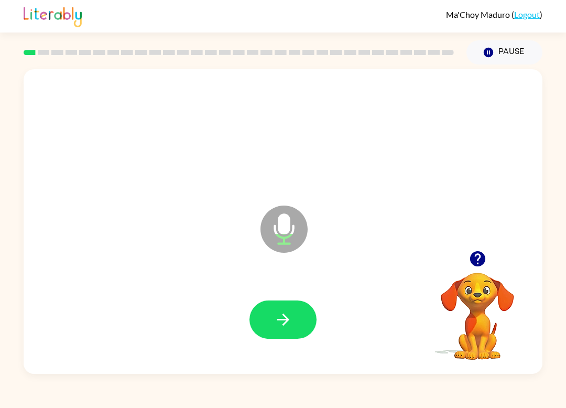
click at [288, 320] on icon "button" at bounding box center [283, 319] width 12 height 12
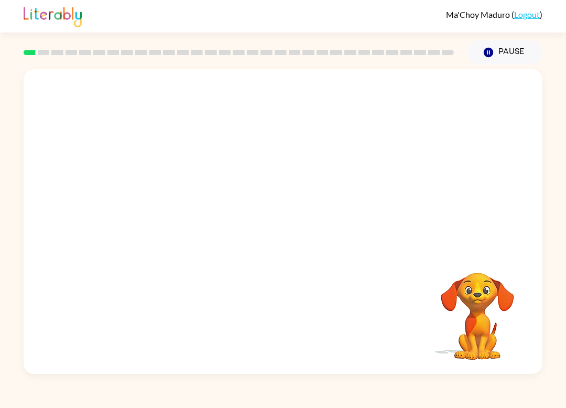
click at [157, 329] on div at bounding box center [283, 320] width 498 height 88
click at [62, 295] on div at bounding box center [283, 320] width 498 height 88
click at [482, 357] on video "Your browser must support playing .mp4 files to use Literably. Please try using…" at bounding box center [477, 308] width 105 height 105
click at [181, 328] on div at bounding box center [283, 320] width 498 height 88
click at [77, 339] on div at bounding box center [283, 320] width 498 height 88
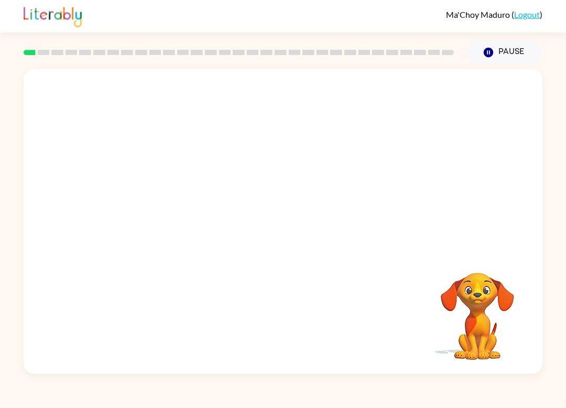
click at [203, 319] on div at bounding box center [283, 320] width 498 height 88
click at [389, 340] on div at bounding box center [283, 320] width 498 height 88
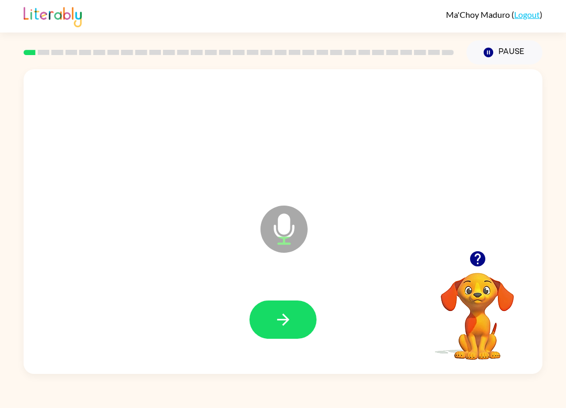
click at [361, 371] on div "Microphone The Microphone is here when it is your turn to talk" at bounding box center [283, 221] width 519 height 304
click at [186, 361] on div at bounding box center [283, 320] width 498 height 88
click at [152, 339] on div at bounding box center [283, 320] width 498 height 88
click at [106, 343] on div at bounding box center [283, 320] width 498 height 88
click at [429, 355] on video "Your browser must support playing .mp4 files to use Literably. Please try using…" at bounding box center [477, 308] width 105 height 105
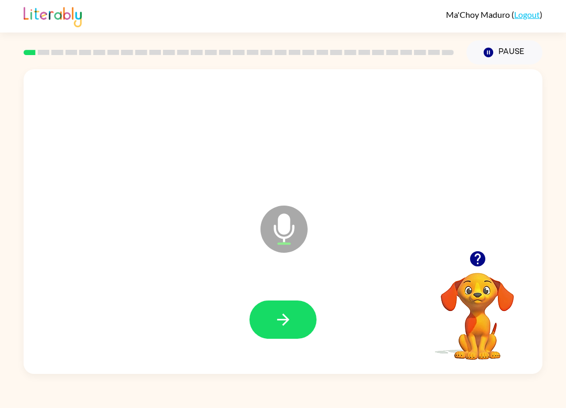
click at [436, 342] on video "Your browser must support playing .mp4 files to use Literably. Please try using…" at bounding box center [477, 308] width 105 height 105
click at [206, 340] on div at bounding box center [283, 320] width 498 height 88
click at [364, 325] on div at bounding box center [283, 320] width 498 height 88
click at [281, 322] on icon "button" at bounding box center [283, 319] width 18 height 18
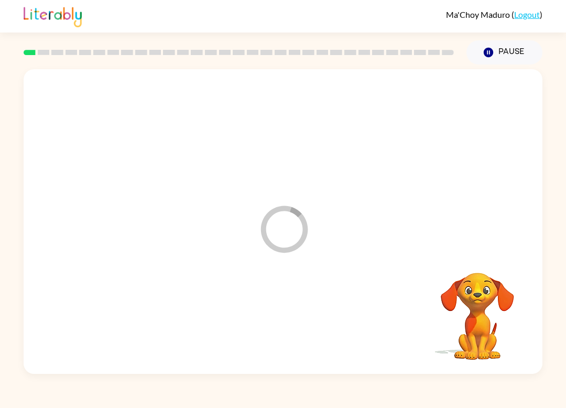
click at [269, 397] on div "Ma'Choy Maduro ( Logout ) Pause Pause Loader Your response is being sent to our…" at bounding box center [283, 204] width 566 height 408
click at [248, 274] on div "Your browser must support playing .mp4 files to use Literably. Please try using…" at bounding box center [283, 221] width 519 height 304
click at [402, 378] on div "Ma'Choy Maduro ( Logout ) Pause Pause Your browser must support playing .mp4 fi…" at bounding box center [283, 204] width 566 height 408
click at [49, 304] on div "Your browser must support playing .mp4 files to use Literably. Please try using…" at bounding box center [283, 221] width 519 height 304
click at [302, 327] on div "Your browser must support playing .mp4 files to use Literably. Please try using…" at bounding box center [283, 221] width 519 height 304
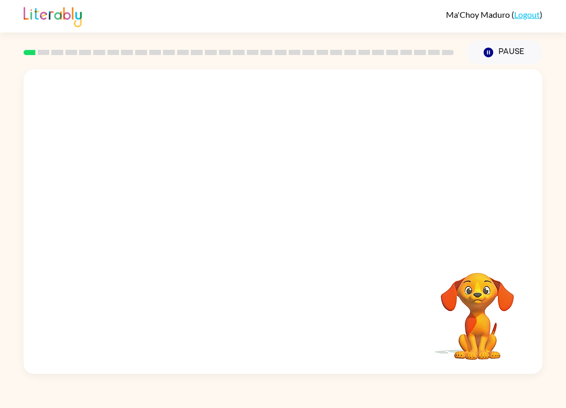
click at [349, 342] on div at bounding box center [283, 320] width 498 height 88
click at [376, 405] on div "Ma'Choy Maduro ( Logout ) Pause Pause Your browser must support playing .mp4 fi…" at bounding box center [283, 204] width 566 height 408
click at [429, 390] on div "Ma'Choy Maduro ( Logout ) Pause Pause Your browser must support playing .mp4 fi…" at bounding box center [283, 204] width 566 height 408
click at [329, 360] on div at bounding box center [283, 320] width 498 height 88
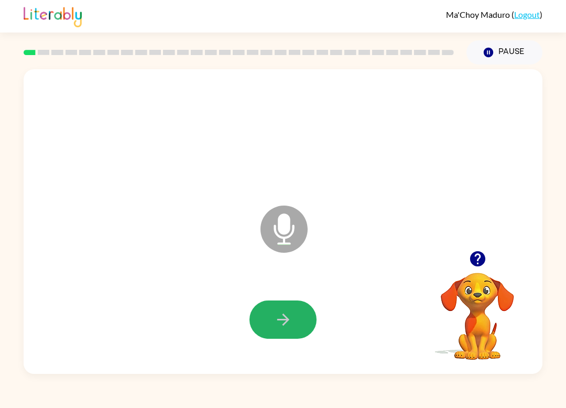
click at [292, 325] on button "button" at bounding box center [282, 319] width 67 height 38
click at [295, 321] on button "button" at bounding box center [282, 319] width 67 height 38
click at [277, 315] on icon "button" at bounding box center [283, 319] width 18 height 18
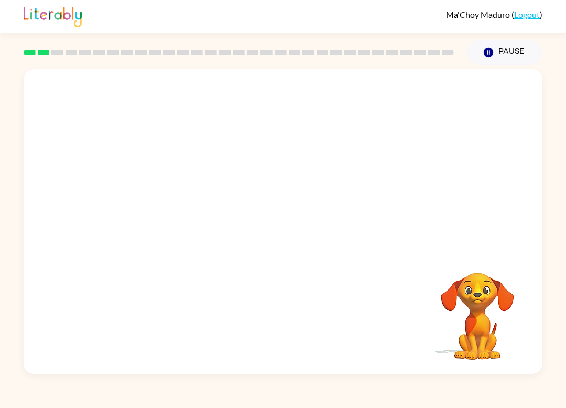
click at [400, 333] on div at bounding box center [283, 320] width 498 height 88
click at [367, 367] on div at bounding box center [283, 221] width 519 height 304
click at [385, 367] on div at bounding box center [283, 221] width 519 height 304
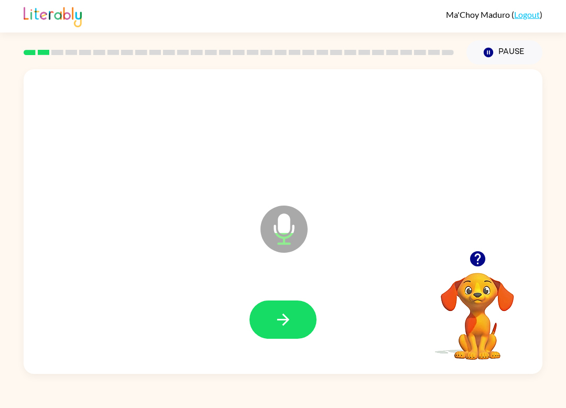
click at [404, 345] on div at bounding box center [283, 320] width 498 height 88
click at [147, 146] on div at bounding box center [283, 134] width 498 height 88
click at [181, 354] on div at bounding box center [283, 320] width 498 height 88
click at [368, 342] on div at bounding box center [283, 320] width 498 height 88
click at [243, 380] on div "Ma'Choy Maduro ( Logout ) Pause Pause Microphone The Microphone is here when it…" at bounding box center [283, 204] width 566 height 408
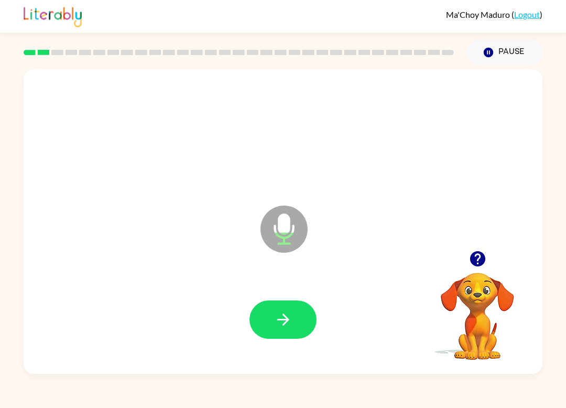
click at [245, 344] on div at bounding box center [283, 320] width 498 height 88
click at [324, 322] on div at bounding box center [283, 320] width 498 height 88
click at [314, 327] on button "button" at bounding box center [282, 319] width 67 height 38
click at [213, 289] on div at bounding box center [283, 320] width 498 height 88
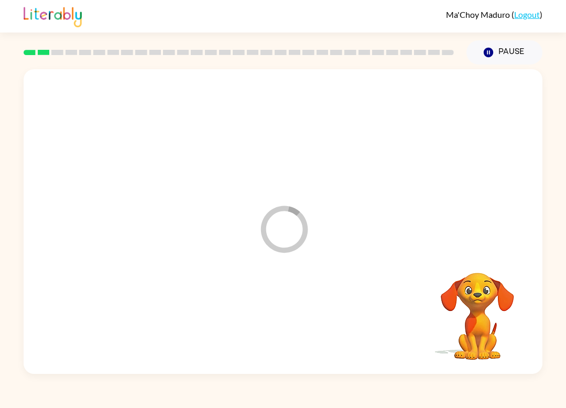
click at [251, 330] on div at bounding box center [283, 320] width 498 height 88
click at [349, 355] on div at bounding box center [283, 320] width 498 height 88
click at [148, 362] on div at bounding box center [283, 320] width 498 height 88
click at [491, 332] on video "Your browser must support playing .mp4 files to use Literably. Please try using…" at bounding box center [477, 308] width 105 height 105
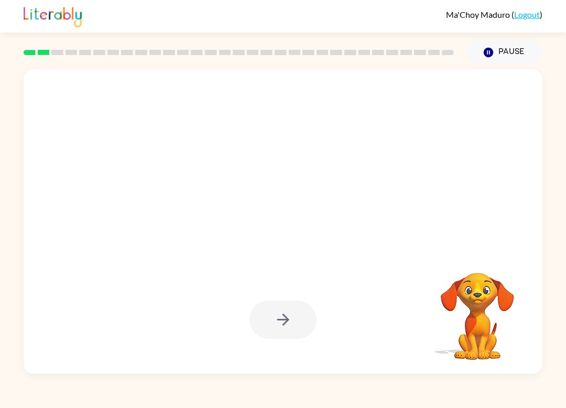
click at [148, 349] on div at bounding box center [283, 320] width 498 height 88
click at [143, 317] on div at bounding box center [283, 320] width 498 height 88
click at [34, 273] on div at bounding box center [283, 221] width 519 height 304
click at [131, 277] on div at bounding box center [283, 320] width 498 height 88
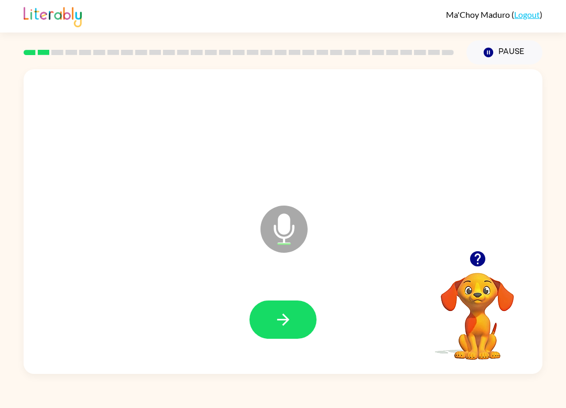
click at [270, 310] on button "button" at bounding box center [282, 319] width 67 height 38
click at [371, 405] on div "Ma'Choy Maduro ( Logout ) Pause Pause Microphone The Microphone is here when it…" at bounding box center [283, 204] width 566 height 408
click at [287, 334] on button "button" at bounding box center [282, 319] width 67 height 38
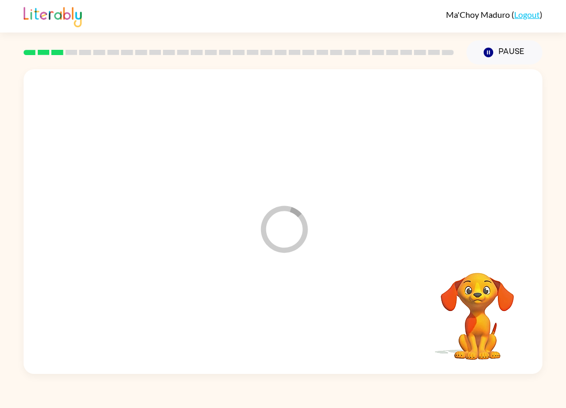
click at [405, 356] on div at bounding box center [283, 320] width 498 height 88
click at [248, 365] on div at bounding box center [283, 221] width 519 height 304
click at [153, 321] on div at bounding box center [283, 320] width 498 height 88
click at [90, 258] on div at bounding box center [283, 221] width 519 height 304
click at [473, 345] on video "Your browser must support playing .mp4 files to use Literably. Please try using…" at bounding box center [477, 308] width 105 height 105
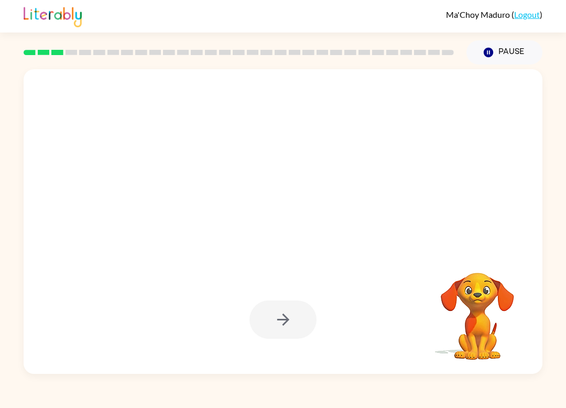
click at [107, 264] on div at bounding box center [283, 221] width 519 height 304
click at [89, 242] on div at bounding box center [283, 221] width 519 height 304
click at [396, 404] on div "Ma'Choy Maduro ( Logout ) Pause Pause Your browser must support playing .mp4 fi…" at bounding box center [283, 204] width 566 height 408
click at [88, 274] on div at bounding box center [283, 221] width 519 height 304
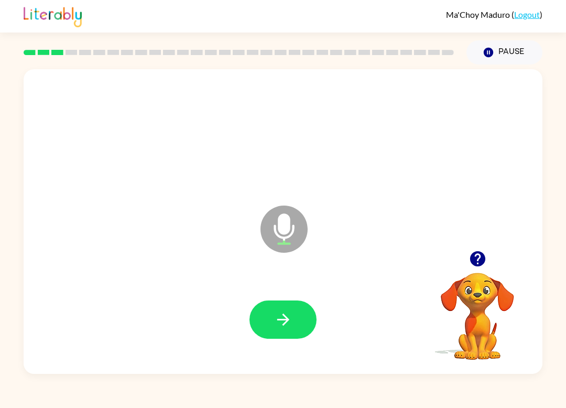
click at [276, 325] on icon "button" at bounding box center [283, 319] width 18 height 18
click at [461, 404] on div "Ma'Choy Maduro ( Logout ) Pause Pause Microphone The Microphone is here when it…" at bounding box center [283, 204] width 566 height 408
click at [131, 303] on div at bounding box center [283, 320] width 498 height 88
click at [158, 322] on div at bounding box center [283, 320] width 498 height 88
click at [303, 349] on div at bounding box center [283, 320] width 498 height 88
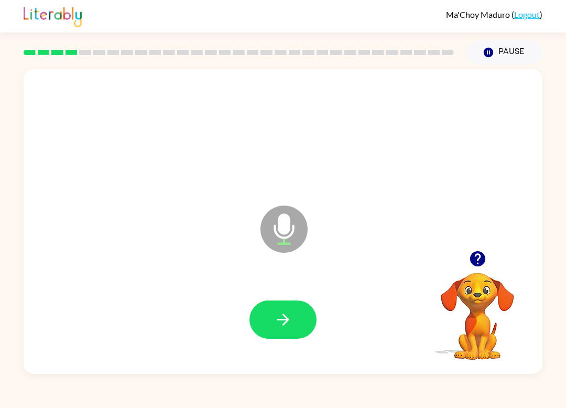
click at [291, 326] on icon "button" at bounding box center [283, 319] width 18 height 18
click at [294, 323] on div at bounding box center [282, 319] width 67 height 38
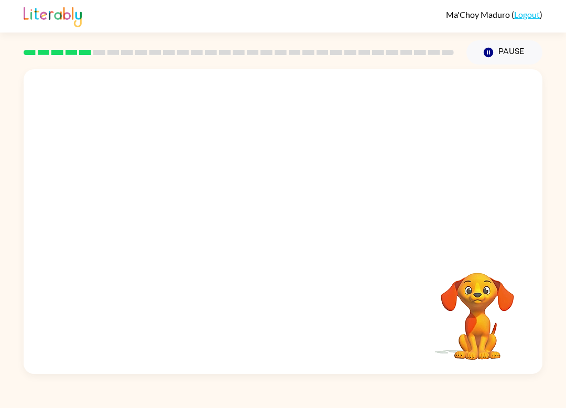
click at [368, 323] on div at bounding box center [283, 320] width 498 height 88
click at [289, 335] on div at bounding box center [283, 320] width 498 height 88
click at [392, 364] on div at bounding box center [283, 221] width 519 height 304
click at [333, 339] on div at bounding box center [283, 320] width 498 height 88
click at [216, 365] on div at bounding box center [283, 221] width 519 height 304
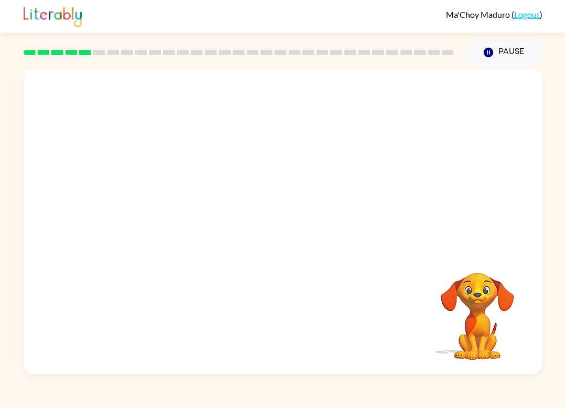
click at [223, 299] on div at bounding box center [283, 320] width 498 height 88
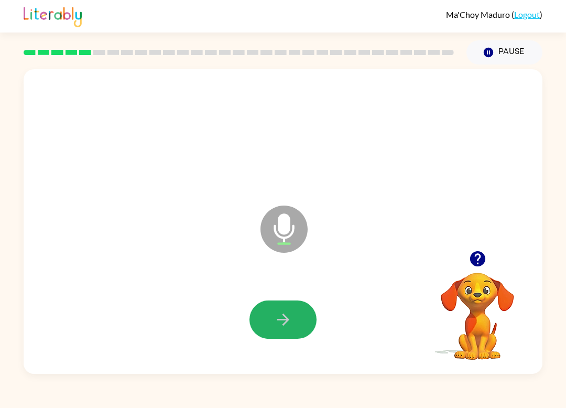
click at [275, 326] on icon "button" at bounding box center [283, 319] width 18 height 18
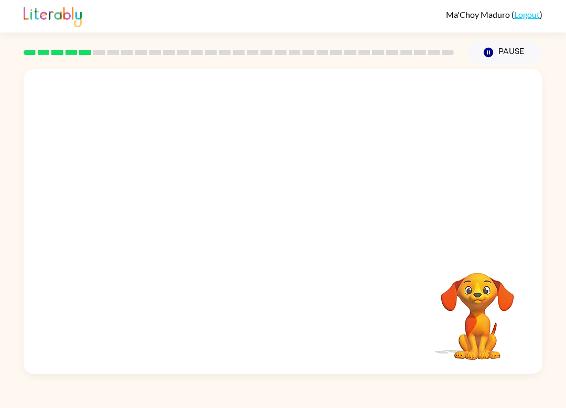
click at [530, 310] on div at bounding box center [283, 320] width 498 height 88
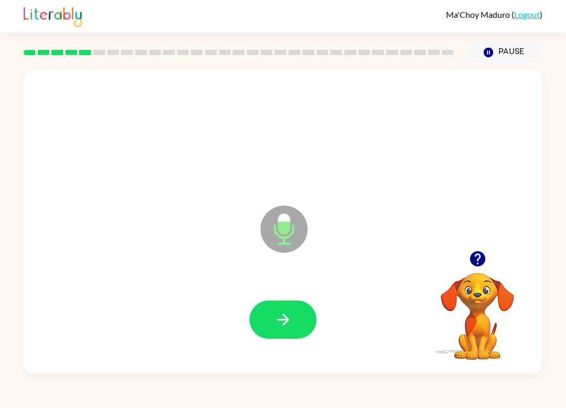
click at [258, 334] on button "button" at bounding box center [282, 319] width 67 height 38
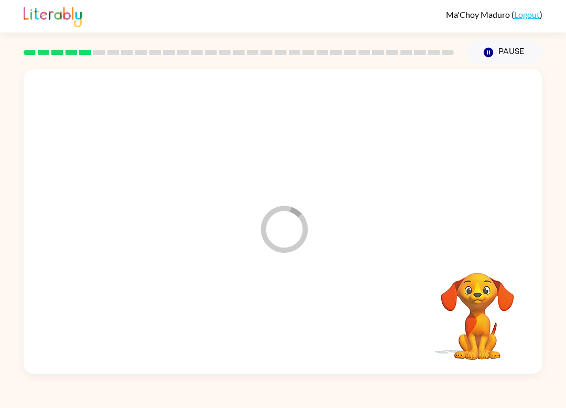
click at [258, 334] on div at bounding box center [283, 320] width 498 height 88
click at [350, 304] on div at bounding box center [283, 320] width 498 height 88
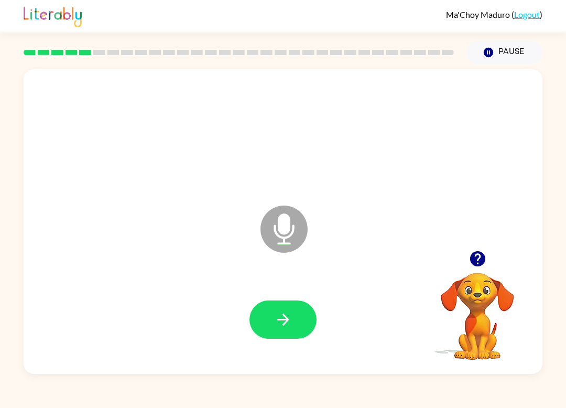
click at [307, 347] on div at bounding box center [283, 320] width 498 height 88
click at [260, 330] on button "button" at bounding box center [282, 319] width 67 height 38
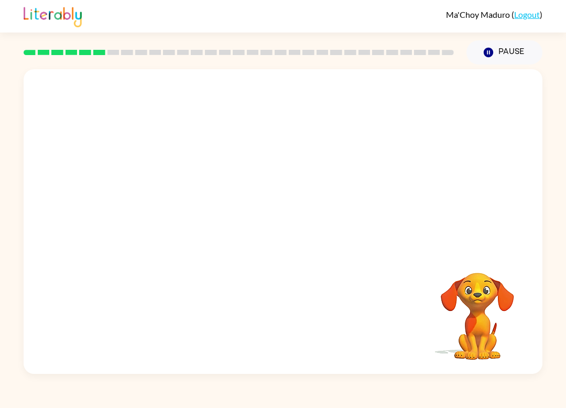
click at [107, 303] on div at bounding box center [283, 320] width 498 height 88
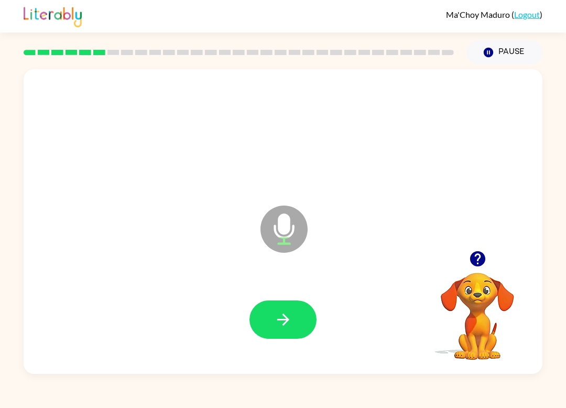
click at [161, 314] on div at bounding box center [283, 320] width 498 height 88
click at [363, 401] on div "Ma'Choy Maduro ( Logout ) Pause Pause Microphone The Microphone is here when it…" at bounding box center [283, 204] width 566 height 408
click at [467, 256] on button "button" at bounding box center [477, 258] width 27 height 27
click at [263, 355] on div at bounding box center [283, 320] width 498 height 88
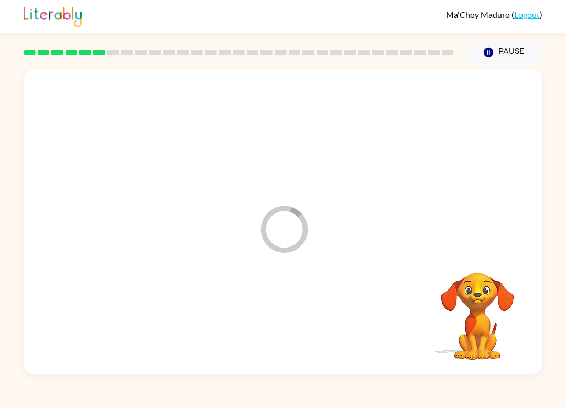
click at [286, 331] on div at bounding box center [283, 320] width 498 height 88
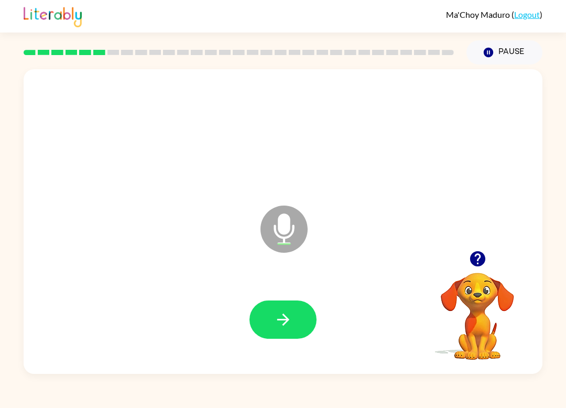
click at [467, 295] on video "Your browser must support playing .mp4 files to use Literably. Please try using…" at bounding box center [477, 308] width 105 height 105
click at [476, 256] on icon "button" at bounding box center [478, 258] width 18 height 18
click at [298, 321] on button "button" at bounding box center [282, 319] width 67 height 38
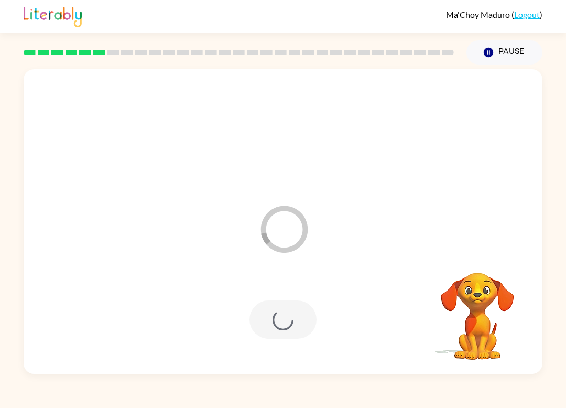
click at [190, 331] on div at bounding box center [283, 320] width 498 height 88
click at [514, 265] on video "Your browser must support playing .mp4 files to use Literably. Please try using…" at bounding box center [477, 308] width 105 height 105
click at [162, 154] on div at bounding box center [283, 159] width 519 height 181
click at [115, 288] on div "Your browser must support playing .mp4 files to use Literably. Please try using…" at bounding box center [283, 221] width 519 height 304
click at [101, 263] on div "Your browser must support playing .mp4 files to use Literably. Please try using…" at bounding box center [283, 221] width 519 height 304
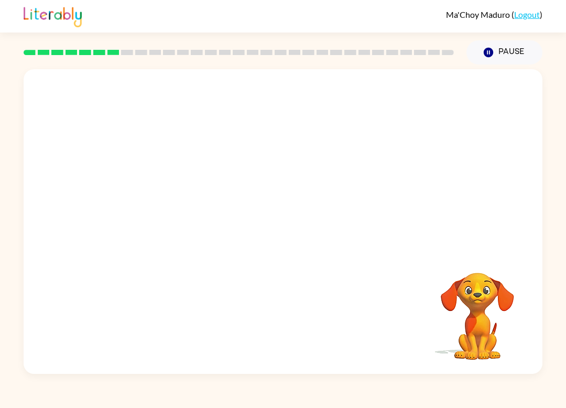
click at [166, 293] on div "Your browser must support playing .mp4 files to use Literably. Please try using…" at bounding box center [283, 221] width 519 height 304
click at [107, 291] on div "Your browser must support playing .mp4 files to use Literably. Please try using…" at bounding box center [283, 221] width 519 height 304
click at [158, 304] on div "Your browser must support playing .mp4 files to use Literably. Please try using…" at bounding box center [283, 221] width 519 height 304
click at [232, 342] on div "Your browser must support playing .mp4 files to use Literably. Please try using…" at bounding box center [283, 221] width 519 height 304
click at [162, 303] on div "Your browser must support playing .mp4 files to use Literably. Please try using…" at bounding box center [283, 221] width 519 height 304
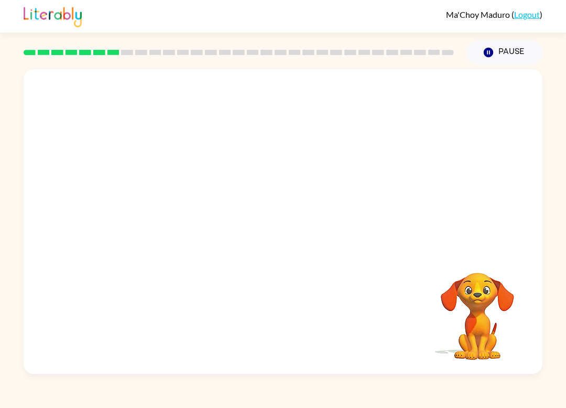
click at [220, 328] on div "Your browser must support playing .mp4 files to use Literably. Please try using…" at bounding box center [283, 221] width 519 height 304
click at [199, 298] on div "Your browser must support playing .mp4 files to use Literably. Please try using…" at bounding box center [283, 221] width 519 height 304
click at [260, 342] on div "Your browser must support playing .mp4 files to use Literably. Please try using…" at bounding box center [283, 221] width 519 height 304
click at [186, 297] on div "Your browser must support playing .mp4 files to use Literably. Please try using…" at bounding box center [283, 221] width 519 height 304
click at [194, 321] on div "Your browser must support playing .mp4 files to use Literably. Please try using…" at bounding box center [283, 221] width 519 height 304
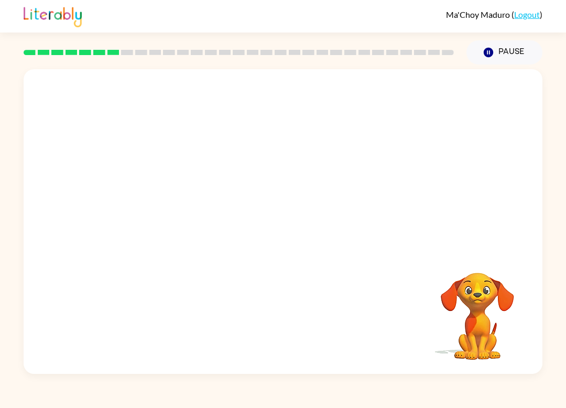
click at [126, 273] on div "Your browser must support playing .mp4 files to use Literably. Please try using…" at bounding box center [283, 221] width 519 height 304
click at [193, 288] on div "Your browser must support playing .mp4 files to use Literably. Please try using…" at bounding box center [283, 221] width 519 height 304
click at [155, 276] on div "Your browser must support playing .mp4 files to use Literably. Please try using…" at bounding box center [283, 221] width 519 height 304
click at [133, 318] on div "Your browser must support playing .mp4 files to use Literably. Please try using…" at bounding box center [283, 221] width 519 height 304
click at [155, 276] on div "Your browser must support playing .mp4 files to use Literably. Please try using…" at bounding box center [283, 221] width 519 height 304
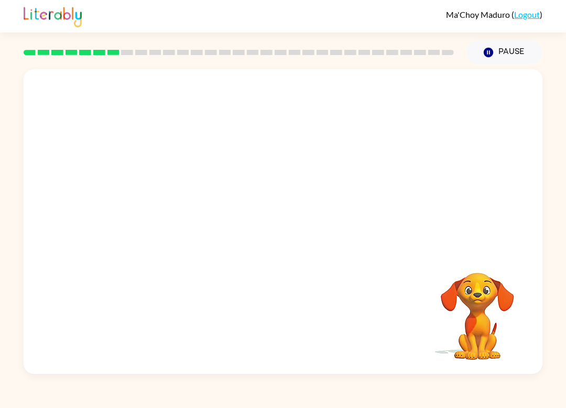
click at [143, 296] on div "Your browser must support playing .mp4 files to use Literably. Please try using…" at bounding box center [283, 221] width 519 height 304
click at [191, 316] on div "Your browser must support playing .mp4 files to use Literably. Please try using…" at bounding box center [283, 221] width 519 height 304
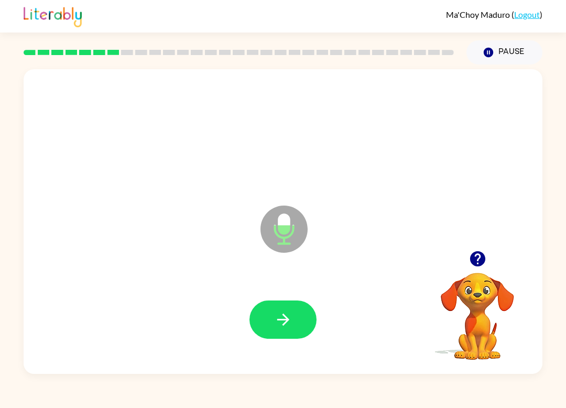
click at [297, 308] on button "button" at bounding box center [282, 319] width 67 height 38
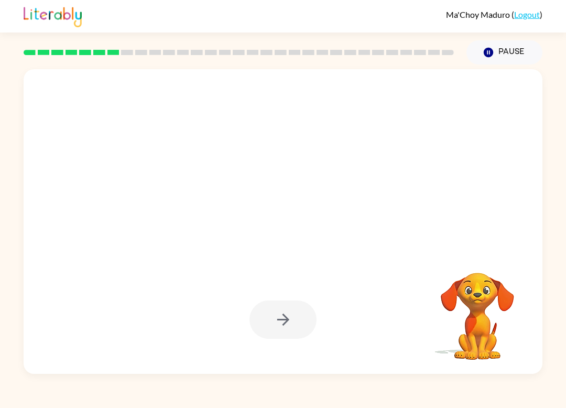
click at [214, 292] on div at bounding box center [283, 320] width 498 height 88
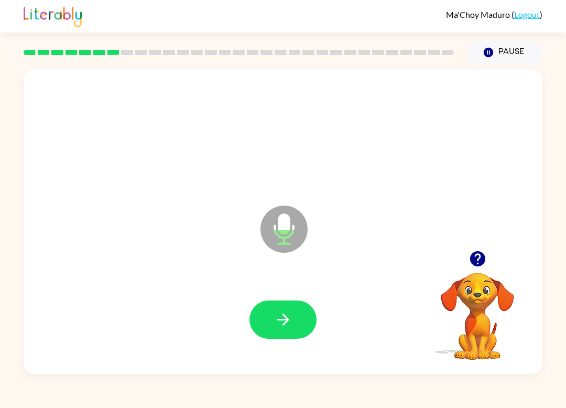
click at [310, 311] on button "button" at bounding box center [282, 319] width 67 height 38
click at [324, 303] on div at bounding box center [283, 320] width 498 height 88
click at [265, 374] on div "Microphone The Microphone is here when it is your turn to talk" at bounding box center [283, 221] width 519 height 304
click at [347, 343] on div at bounding box center [283, 320] width 498 height 88
click at [303, 338] on button "button" at bounding box center [282, 319] width 67 height 38
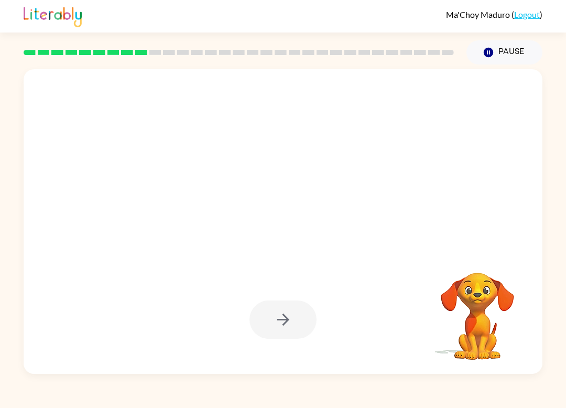
click at [53, 374] on div at bounding box center [283, 221] width 519 height 304
click at [374, 367] on div at bounding box center [283, 221] width 519 height 304
click at [274, 258] on div at bounding box center [283, 221] width 519 height 304
click at [423, 311] on div at bounding box center [283, 320] width 498 height 88
click at [94, 341] on div at bounding box center [283, 320] width 498 height 88
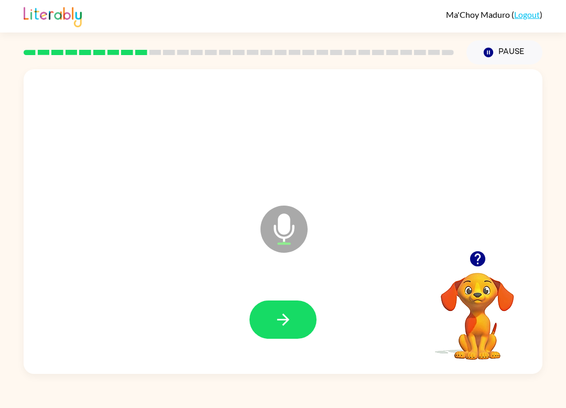
click at [279, 314] on icon "button" at bounding box center [283, 319] width 18 height 18
click at [279, 329] on icon "button" at bounding box center [283, 319] width 18 height 18
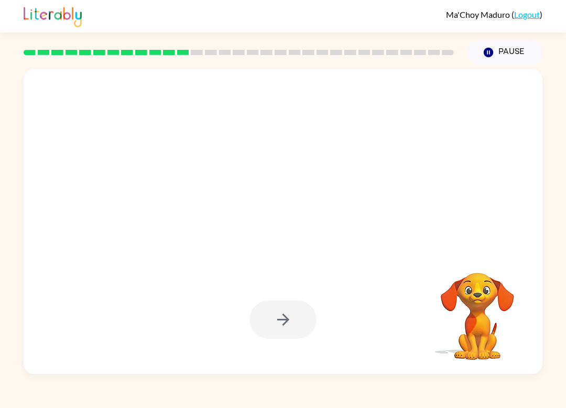
click at [158, 403] on div "Ma'Choy Maduro ( Logout ) Pause Pause Your browser must support playing .mp4 fi…" at bounding box center [283, 204] width 566 height 408
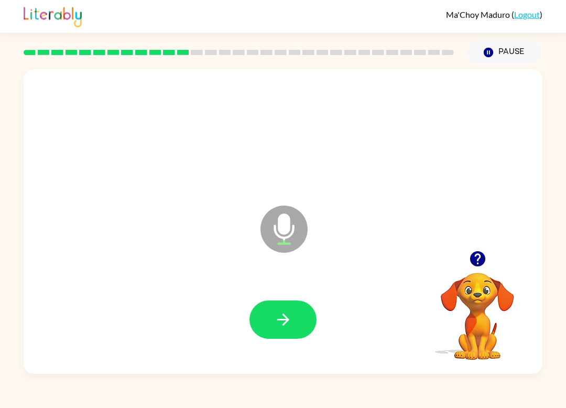
click at [295, 319] on button "button" at bounding box center [282, 319] width 67 height 38
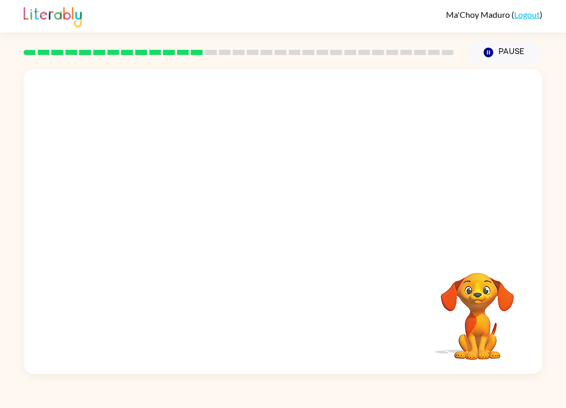
click at [5, 179] on div "Your browser must support playing .mp4 files to use Literably. Please try using…" at bounding box center [283, 218] width 566 height 309
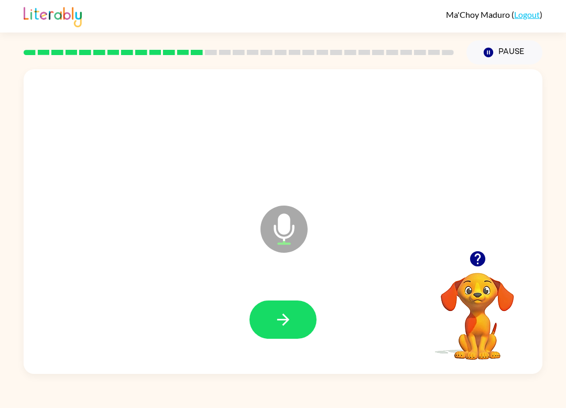
click at [307, 304] on button "button" at bounding box center [282, 319] width 67 height 38
click at [288, 301] on button "button" at bounding box center [282, 319] width 67 height 38
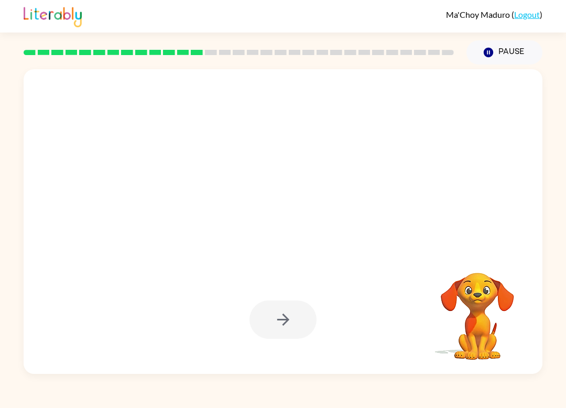
click at [221, 15] on div "Ma'Choy Maduro ( Logout )" at bounding box center [283, 16] width 519 height 32
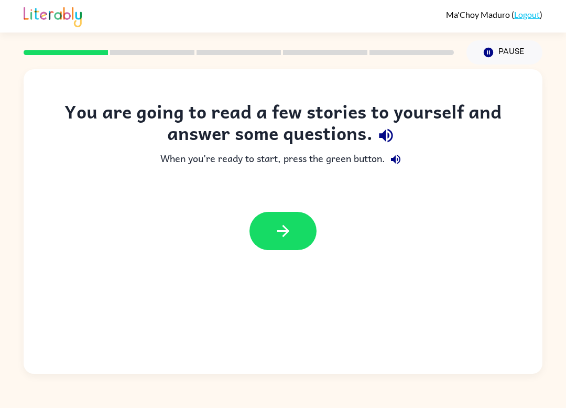
click at [295, 217] on button "button" at bounding box center [282, 231] width 67 height 38
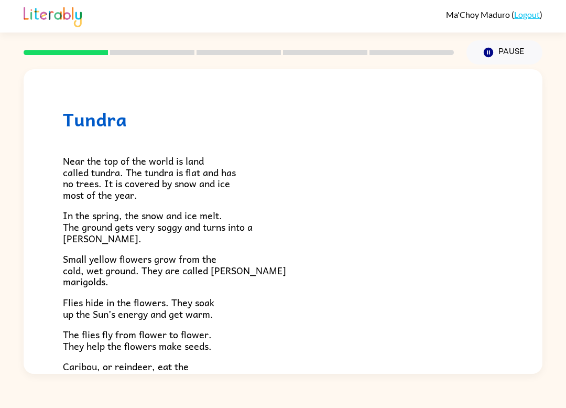
click at [248, 160] on p "Near the top of the world is land called tundra. The tundra is flat and has no …" at bounding box center [283, 177] width 440 height 45
click at [204, 91] on div "Tundra Near the top of the world is land called tundra. The tundra is flat and …" at bounding box center [283, 299] width 519 height 461
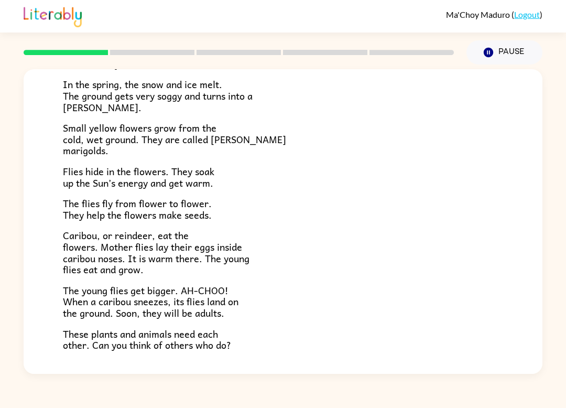
scroll to position [130, 0]
click at [322, 400] on div "Ma'Choy Maduro ( Logout ) Pause Pause Tundra Near the top of the world is land …" at bounding box center [283, 204] width 566 height 408
click at [328, 372] on div "Tundra Near the top of the world is land called tundra. The tundra is flat and …" at bounding box center [283, 169] width 519 height 461
click at [308, 345] on div "Tundra Near the top of the world is land called tundra. The tundra is flat and …" at bounding box center [283, 169] width 519 height 461
click at [171, 58] on div at bounding box center [238, 52] width 443 height 37
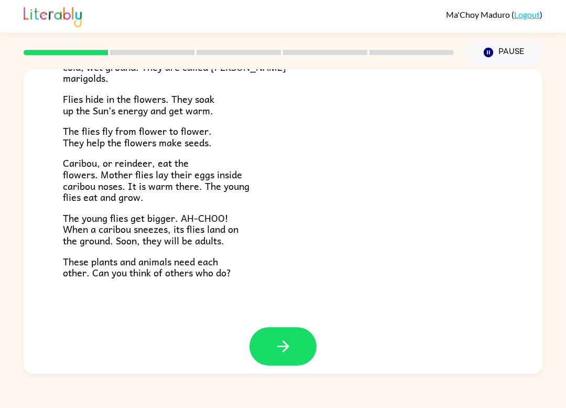
scroll to position [203, 0]
click at [301, 334] on button "button" at bounding box center [282, 347] width 67 height 38
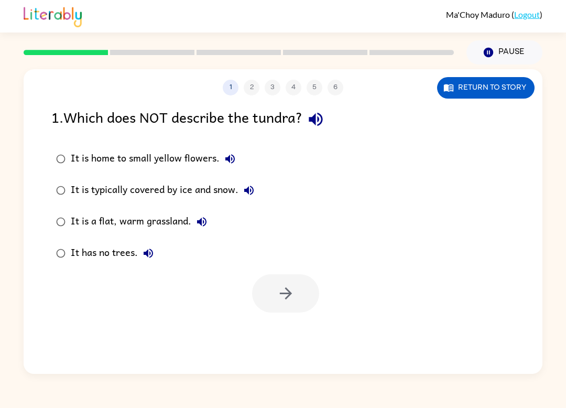
scroll to position [0, 0]
click at [284, 328] on div "1 2 3 4 5 6 Return to story 1 . Which does NOT describe the tundra? It is home …" at bounding box center [283, 221] width 519 height 304
click at [265, 294] on button "button" at bounding box center [285, 293] width 67 height 38
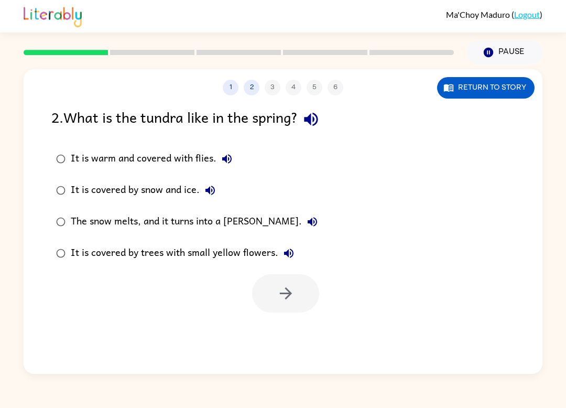
click at [72, 151] on div "It is warm and covered with flies." at bounding box center [154, 158] width 167 height 21
click at [272, 299] on button "button" at bounding box center [285, 293] width 67 height 38
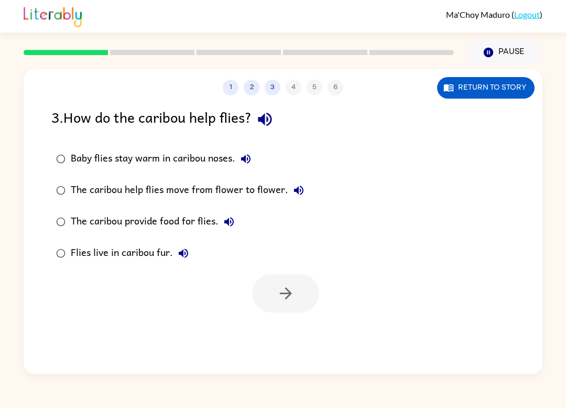
click at [269, 304] on div at bounding box center [285, 293] width 67 height 38
click at [284, 312] on div at bounding box center [285, 293] width 67 height 38
click at [277, 296] on icon "button" at bounding box center [286, 293] width 18 height 18
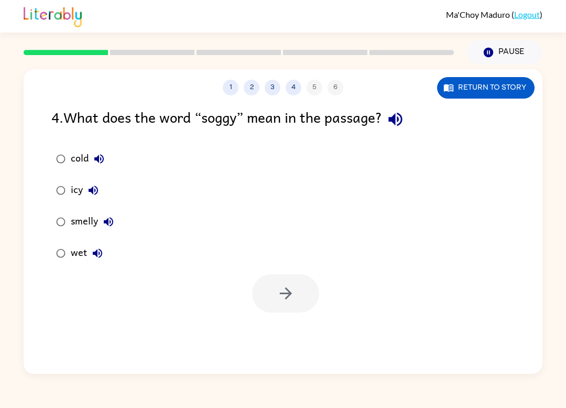
click at [390, 378] on div "Ma'Choy Maduro ( Logout ) Pause Pause 1 2 3 4 5 6 Return to story 4 . What does…" at bounding box center [283, 204] width 566 height 408
click at [389, 379] on div "Ma'Choy Maduro ( Logout ) Pause Pause 1 2 3 4 5 6 Return to story 4 . What does…" at bounding box center [283, 204] width 566 height 408
click at [261, 302] on div at bounding box center [285, 293] width 67 height 38
click at [263, 303] on button "button" at bounding box center [285, 293] width 67 height 38
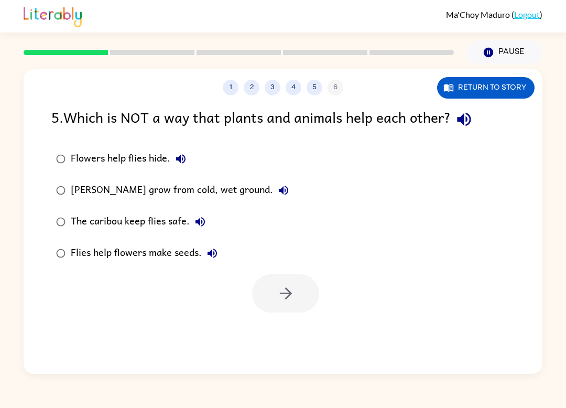
click at [394, 377] on div "Ma'Choy Maduro ( Logout ) Pause Pause 1 2 3 4 5 6 Return to story 5 . Which is …" at bounding box center [283, 204] width 566 height 408
click at [467, 98] on button "Return to story" at bounding box center [485, 87] width 97 height 21
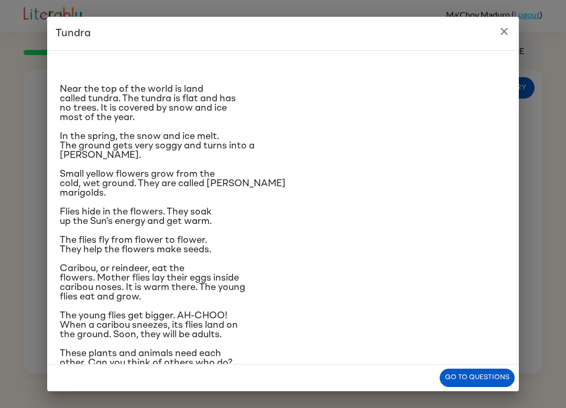
click at [509, 36] on icon "close" at bounding box center [504, 31] width 13 height 13
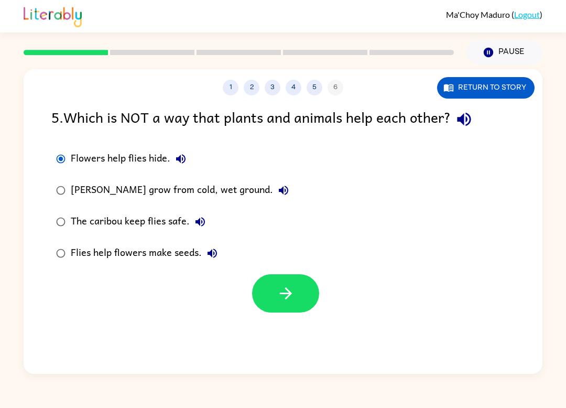
click at [303, 306] on button "button" at bounding box center [285, 293] width 67 height 38
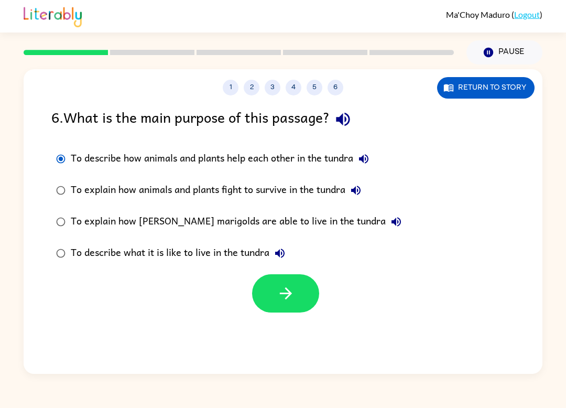
click at [279, 302] on icon "button" at bounding box center [286, 293] width 18 height 18
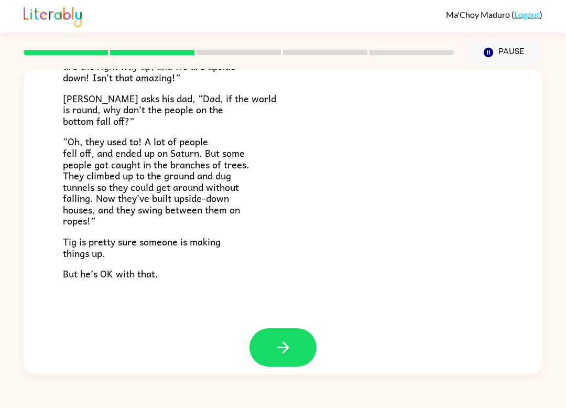
scroll to position [290, 0]
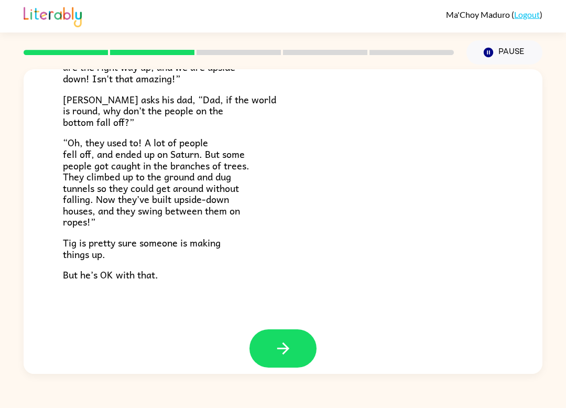
click at [276, 342] on icon "button" at bounding box center [283, 348] width 18 height 18
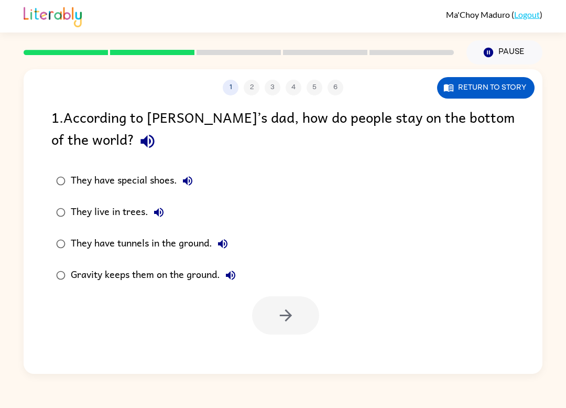
scroll to position [0, 0]
click at [297, 305] on button "button" at bounding box center [285, 315] width 67 height 38
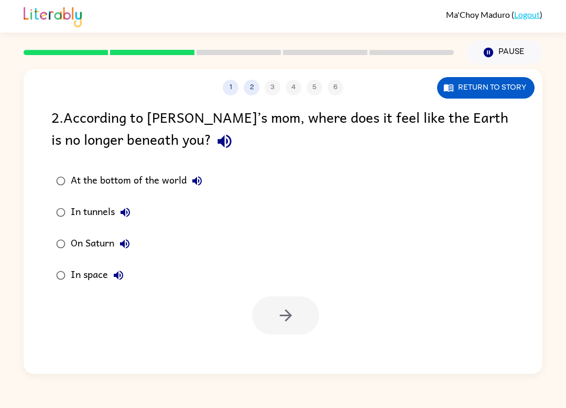
click at [68, 174] on label "At the bottom of the world" at bounding box center [129, 180] width 167 height 31
click at [291, 304] on button "button" at bounding box center [285, 315] width 67 height 38
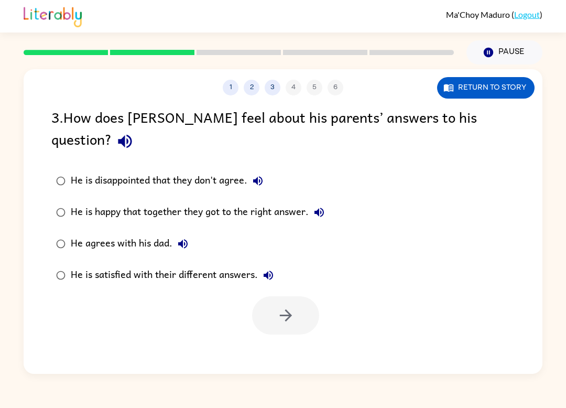
click at [78, 170] on div "He is disappointed that they don't agree." at bounding box center [170, 180] width 198 height 21
click at [288, 306] on icon "button" at bounding box center [286, 315] width 18 height 18
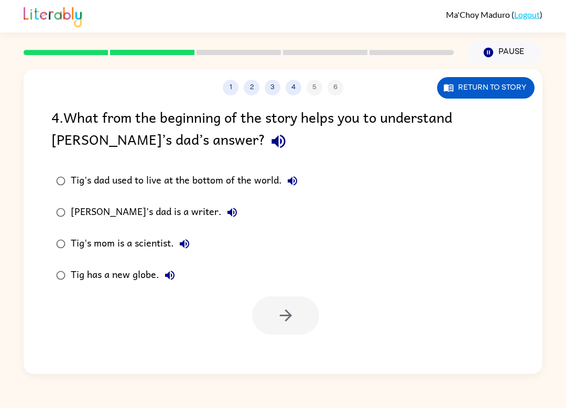
click at [38, 173] on div "4 . What from the beginning of the story helps you to understand Tig’s dad’s an…" at bounding box center [283, 220] width 519 height 228
click at [50, 255] on label "Tig's mom is a scientist." at bounding box center [177, 243] width 263 height 31
click at [48, 242] on label "Tig's mom is a scientist." at bounding box center [177, 243] width 263 height 31
click at [313, 328] on button "button" at bounding box center [285, 315] width 67 height 38
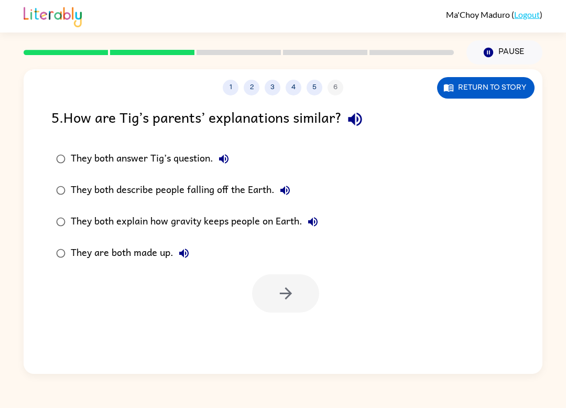
click at [29, 143] on div "5 . How are Tig’s parents’ explanations similar? They both answer Tig’s questio…" at bounding box center [283, 209] width 519 height 206
click at [5, 142] on div "1 2 3 4 5 6 Return to story 5 . How are Tig’s parents’ explanations similar? Th…" at bounding box center [283, 218] width 566 height 309
click at [34, 200] on div "5 . How are Tig’s parents’ explanations similar? They both answer Tig’s questio…" at bounding box center [283, 209] width 519 height 206
click at [307, 302] on button "button" at bounding box center [285, 293] width 67 height 38
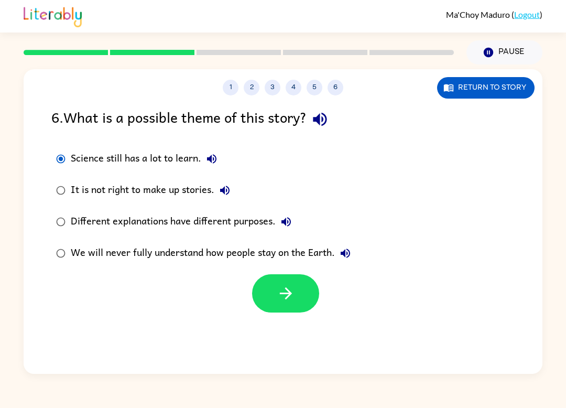
click at [79, 150] on div "Science still has a lot to learn." at bounding box center [146, 158] width 151 height 21
click at [289, 306] on button "button" at bounding box center [285, 293] width 67 height 38
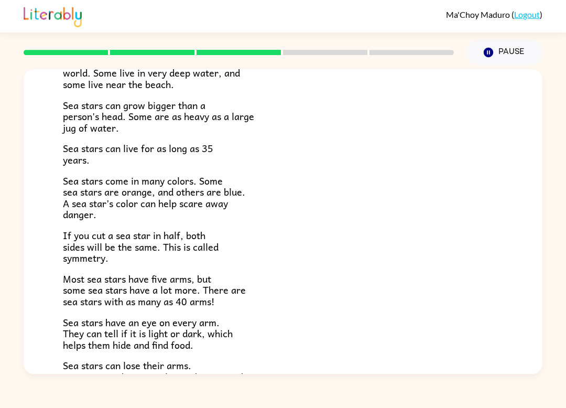
scroll to position [158, 0]
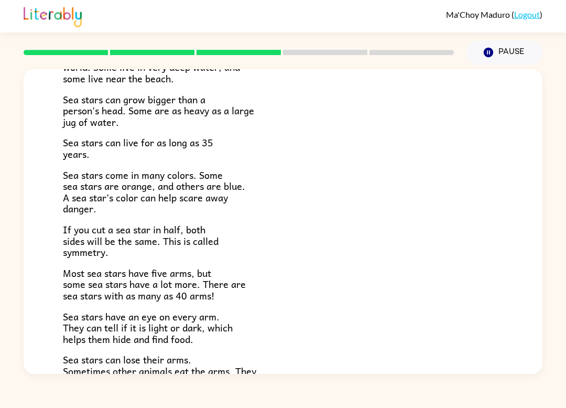
click at [330, 372] on p "Sea stars can lose their arms. Sometimes other animals eat the arms. They can e…" at bounding box center [283, 382] width 440 height 57
click at [362, 340] on div "There are many kinds of sea stars. Sea stars live in the sea, but not in lakes …" at bounding box center [283, 191] width 440 height 438
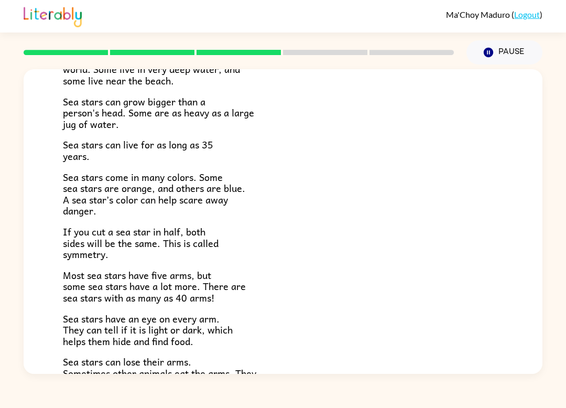
scroll to position [154, 0]
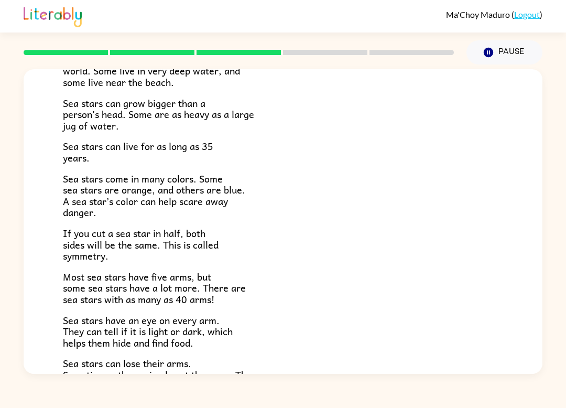
click at [0, 161] on div "Sea Stars! There are many kinds of sea stars. Sea stars live in the sea, but no…" at bounding box center [283, 218] width 566 height 309
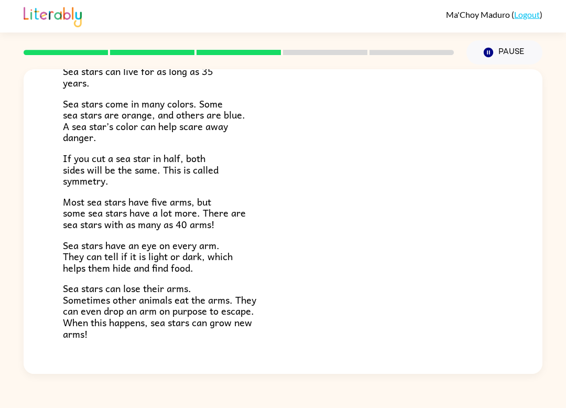
scroll to position [228, 0]
click at [213, 368] on div "Sea Stars! There are many kinds of sea stars. Sea stars live in the sea, but no…" at bounding box center [283, 115] width 519 height 548
click at [236, 362] on div "Sea Stars! There are many kinds of sea stars. Sea stars live in the sea, but no…" at bounding box center [283, 115] width 519 height 548
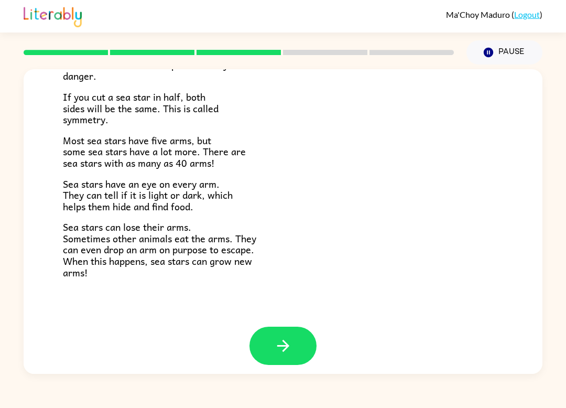
scroll to position [288, 0]
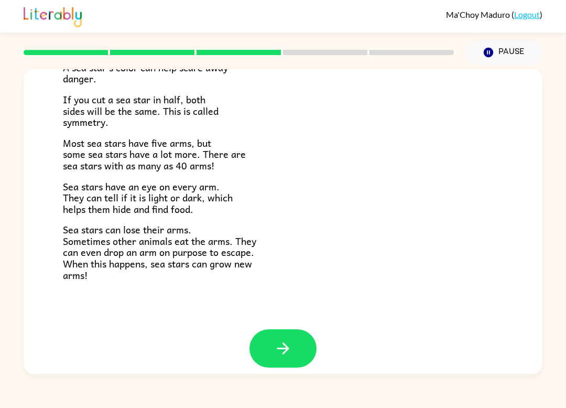
click at [325, 344] on div at bounding box center [283, 356] width 519 height 54
click at [282, 354] on button "button" at bounding box center [282, 348] width 67 height 38
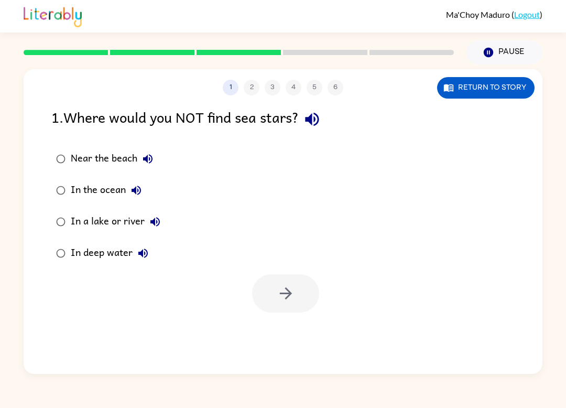
click at [407, 372] on div "1 2 3 4 5 6 Return to story 1 . Where would you NOT find sea stars? Near the be…" at bounding box center [283, 221] width 519 height 304
click at [332, 286] on div at bounding box center [283, 290] width 519 height 43
click at [305, 309] on button "button" at bounding box center [285, 293] width 67 height 38
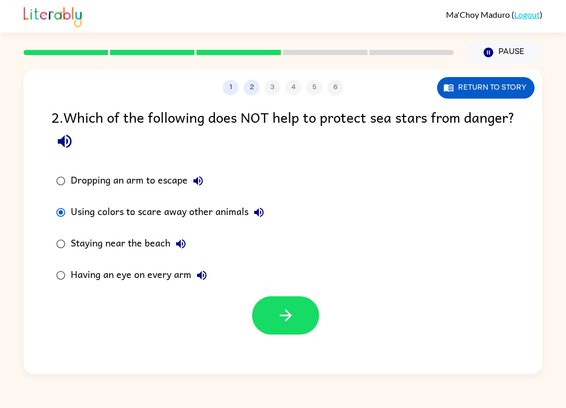
click at [310, 312] on button "button" at bounding box center [285, 315] width 67 height 38
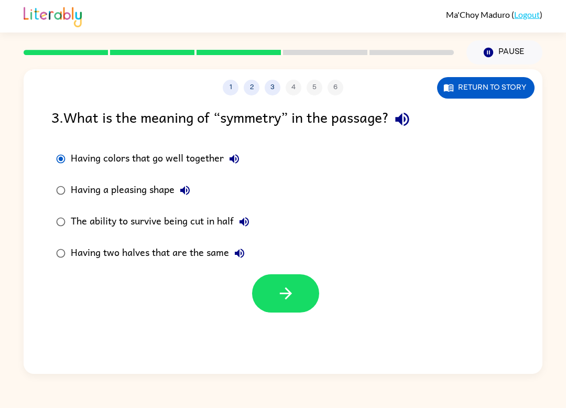
click at [302, 312] on button "button" at bounding box center [285, 293] width 67 height 38
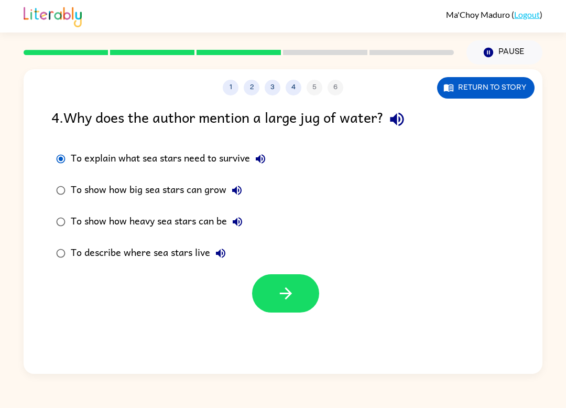
click at [273, 297] on button "button" at bounding box center [285, 293] width 67 height 38
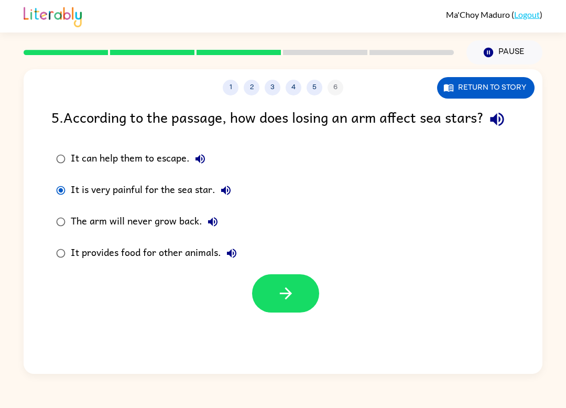
click at [279, 302] on icon "button" at bounding box center [286, 293] width 18 height 18
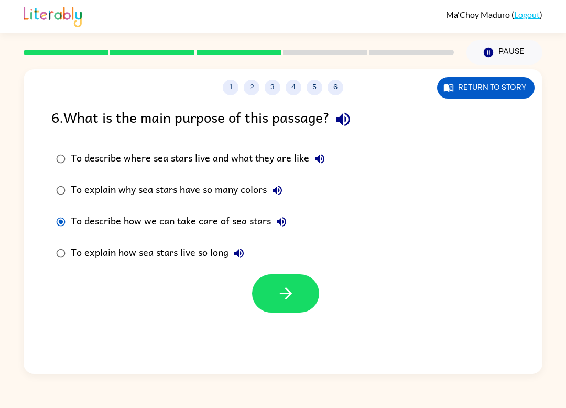
click at [279, 277] on button "button" at bounding box center [285, 293] width 67 height 38
click at [318, 304] on div at bounding box center [285, 293] width 67 height 38
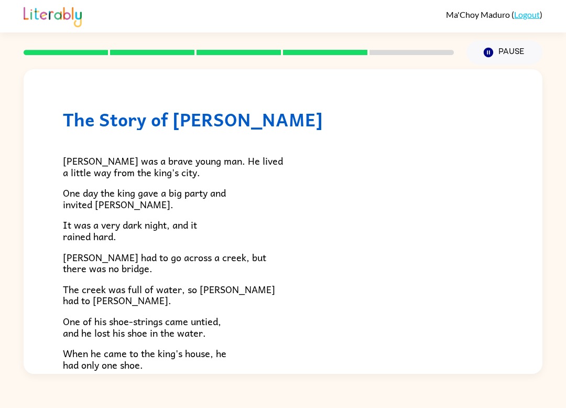
click at [508, 303] on div "The Story of Jason Jason was a brave young man. He lived a little way from the …" at bounding box center [283, 281] width 519 height 425
click at [494, 228] on p "It was a very dark night, and it rained hard." at bounding box center [283, 230] width 440 height 23
click at [256, 379] on p "The king did not like this. A fairy had said, "The man who comes to your house …" at bounding box center [283, 396] width 440 height 34
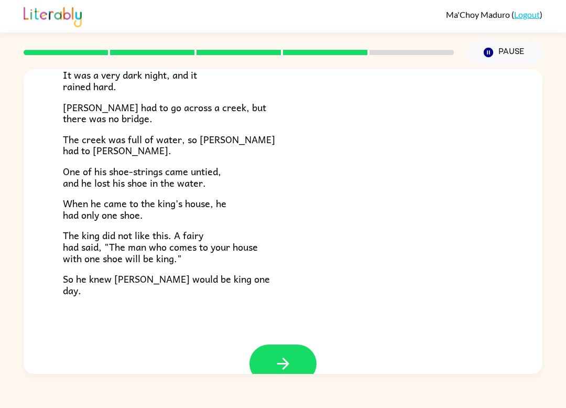
scroll to position [168, 0]
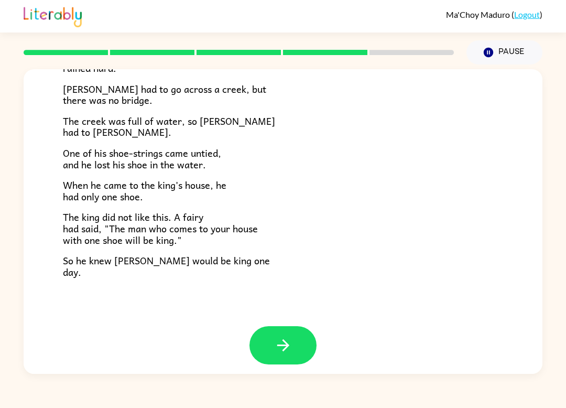
click at [314, 342] on button "button" at bounding box center [282, 345] width 67 height 38
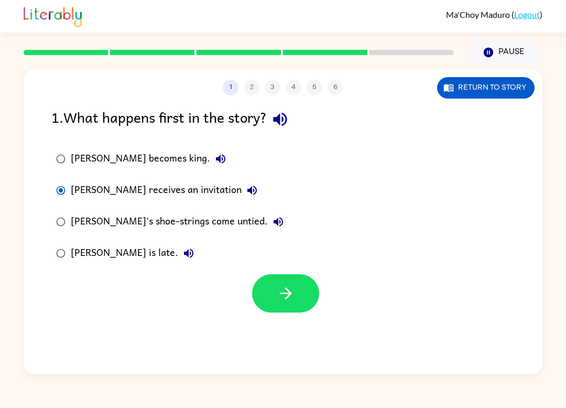
click at [287, 288] on icon "button" at bounding box center [286, 293] width 18 height 18
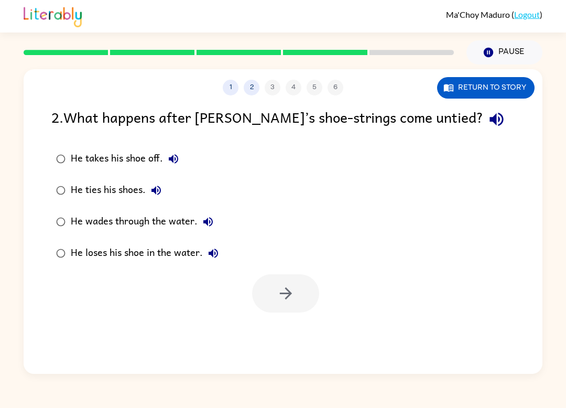
click at [51, 267] on label "He loses his shoe in the water." at bounding box center [137, 252] width 183 height 31
click at [321, 287] on div at bounding box center [283, 290] width 519 height 43
click at [313, 280] on button "button" at bounding box center [285, 293] width 67 height 38
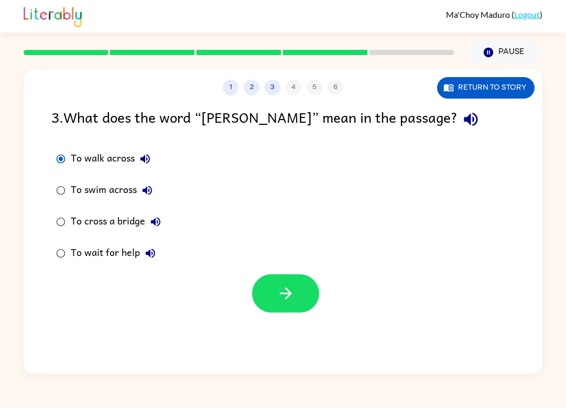
click at [290, 281] on button "button" at bounding box center [285, 293] width 67 height 38
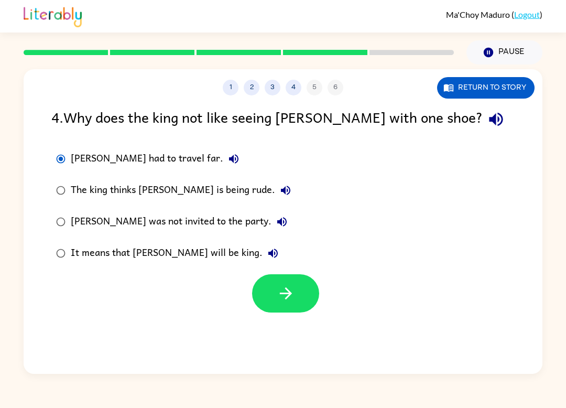
click at [302, 301] on button "button" at bounding box center [285, 293] width 67 height 38
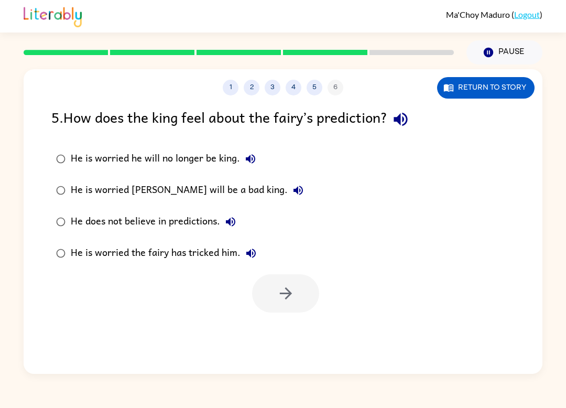
click at [59, 177] on label "He is worried Jason will be a bad king." at bounding box center [180, 190] width 268 height 31
click at [324, 304] on div at bounding box center [283, 290] width 519 height 43
click at [275, 284] on button "button" at bounding box center [285, 293] width 67 height 38
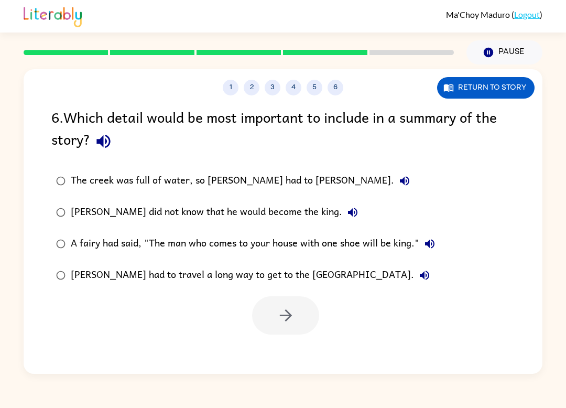
click at [77, 193] on label "The creek was full of water, so Jason had to wade." at bounding box center [246, 180] width 400 height 31
click at [57, 162] on div "6 . Which detail would be most important to include in a summary of the story? …" at bounding box center [283, 220] width 519 height 228
click at [284, 319] on icon "button" at bounding box center [286, 315] width 18 height 18
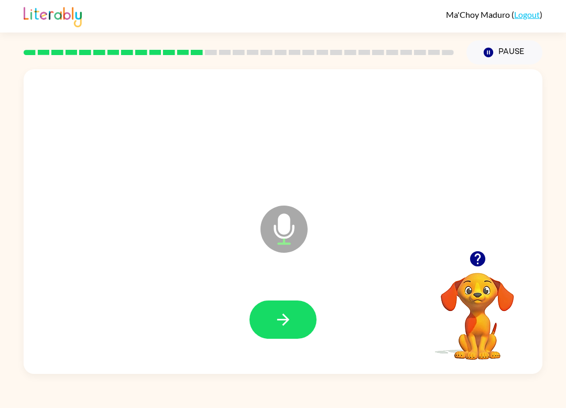
click at [274, 301] on button "button" at bounding box center [282, 319] width 67 height 38
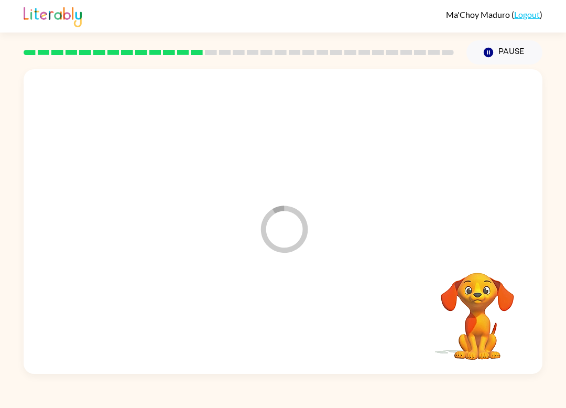
click at [4, 168] on div "Loader Your response is being sent to our graders Your browser must support pla…" at bounding box center [283, 218] width 566 height 309
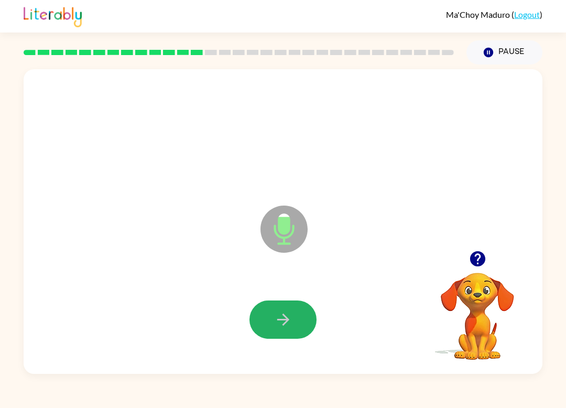
click at [277, 311] on icon "button" at bounding box center [283, 319] width 18 height 18
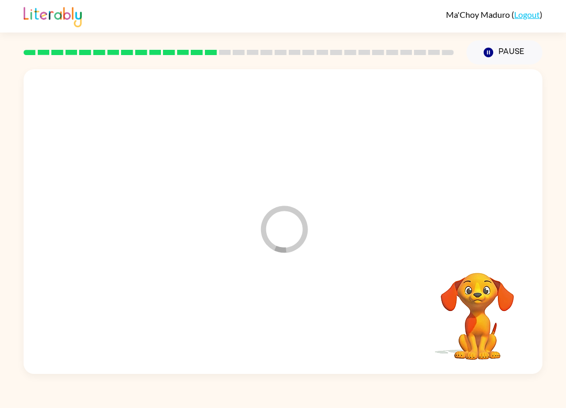
click at [314, 298] on div at bounding box center [283, 320] width 498 height 88
click at [282, 269] on div "Loader Your response is being sent to our graders" at bounding box center [283, 221] width 519 height 304
click at [262, 258] on icon "Loader Your response is being sent to our graders" at bounding box center [284, 229] width 63 height 63
click at [330, 244] on div "Loader Your response is being sent to our graders" at bounding box center [283, 221] width 519 height 304
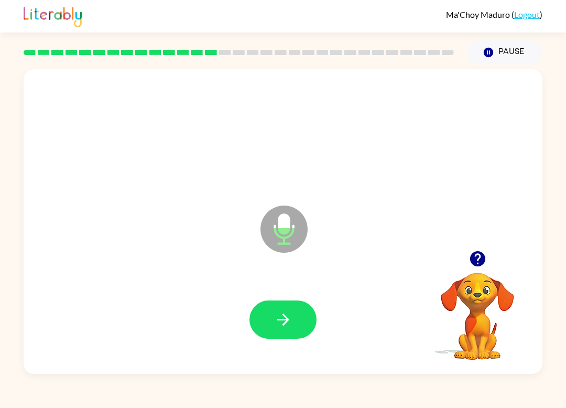
click at [308, 301] on div at bounding box center [282, 319] width 67 height 38
click at [275, 323] on icon "button" at bounding box center [283, 319] width 18 height 18
click at [473, 260] on icon "button" at bounding box center [477, 258] width 15 height 15
click at [297, 298] on div at bounding box center [283, 320] width 498 height 88
click at [288, 313] on icon "button" at bounding box center [283, 319] width 18 height 18
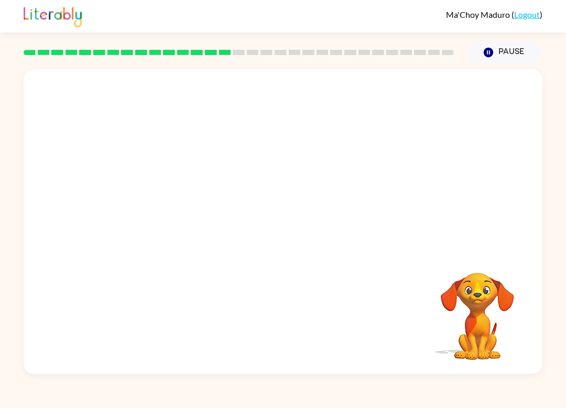
click at [5, 196] on div "Your browser must support playing .mp4 files to use Literably. Please try using…" at bounding box center [283, 218] width 566 height 309
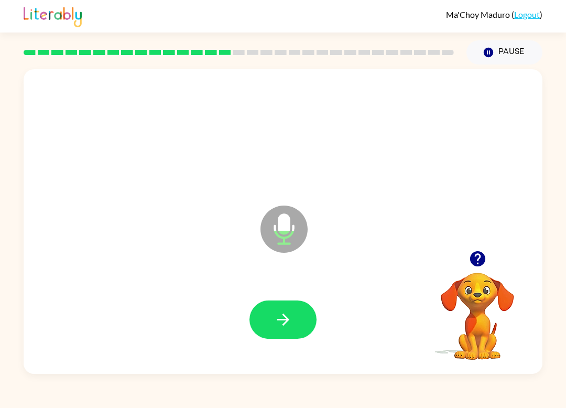
click at [314, 307] on div at bounding box center [282, 319] width 67 height 38
click at [278, 338] on button "button" at bounding box center [282, 319] width 67 height 38
click at [274, 301] on button "button" at bounding box center [282, 319] width 67 height 38
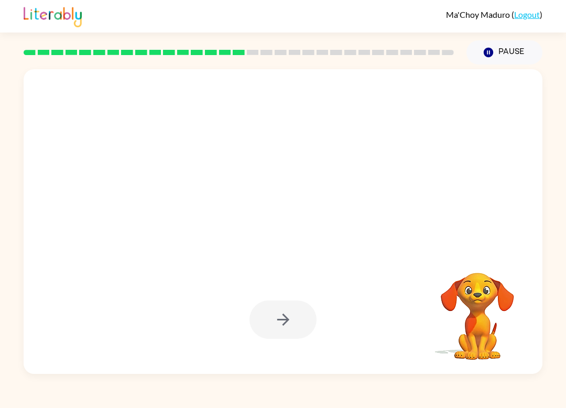
click at [548, 214] on div "Your browser must support playing .mp4 files to use Literably. Please try using…" at bounding box center [283, 218] width 566 height 309
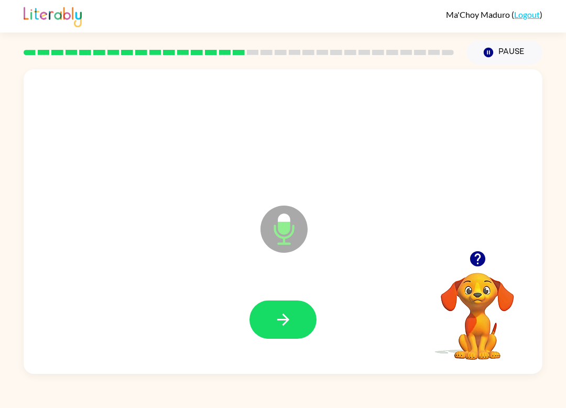
click at [283, 304] on button "button" at bounding box center [282, 319] width 67 height 38
click at [310, 308] on button "button" at bounding box center [282, 319] width 67 height 38
click at [291, 327] on icon "button" at bounding box center [283, 319] width 18 height 18
click at [482, 269] on button "button" at bounding box center [477, 258] width 27 height 27
click at [293, 334] on button "button" at bounding box center [282, 319] width 67 height 38
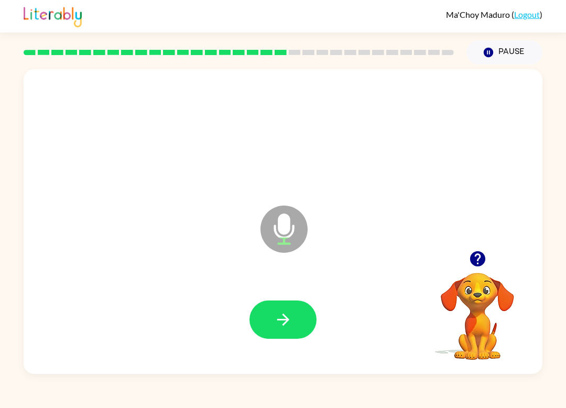
click at [282, 323] on icon "button" at bounding box center [283, 319] width 18 height 18
click at [470, 269] on button "button" at bounding box center [477, 258] width 27 height 27
click at [287, 332] on button "button" at bounding box center [282, 319] width 67 height 38
click at [310, 313] on button "button" at bounding box center [282, 319] width 67 height 38
click at [487, 303] on video "Your browser must support playing .mp4 files to use Literably. Please try using…" at bounding box center [477, 308] width 105 height 105
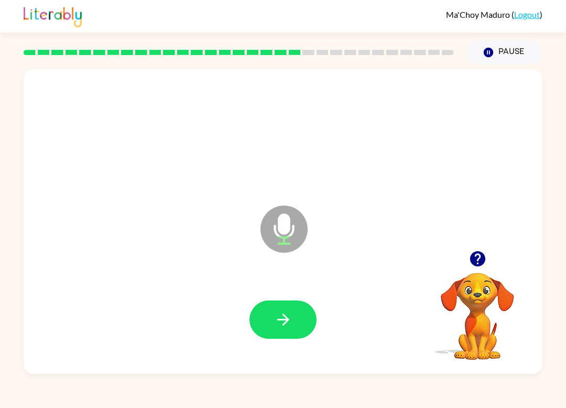
click at [483, 238] on div "Microphone The Microphone is here when it is your turn to talk" at bounding box center [283, 221] width 519 height 304
click at [483, 237] on div "Microphone The Microphone is here when it is your turn to talk" at bounding box center [283, 221] width 519 height 304
click at [486, 247] on div at bounding box center [477, 258] width 105 height 27
click at [490, 256] on button "button" at bounding box center [477, 258] width 27 height 27
click at [289, 317] on icon "button" at bounding box center [283, 319] width 18 height 18
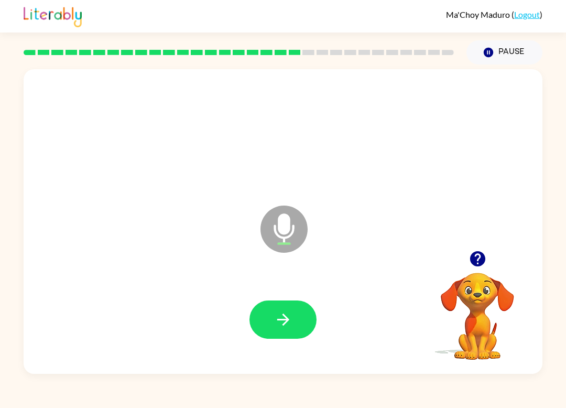
click at [306, 329] on button "button" at bounding box center [282, 319] width 67 height 38
click at [470, 280] on video "Your browser must support playing .mp4 files to use Literably. Please try using…" at bounding box center [477, 308] width 105 height 105
click at [477, 271] on button "button" at bounding box center [477, 258] width 27 height 27
click at [294, 312] on button "button" at bounding box center [282, 319] width 67 height 38
click at [285, 330] on button "button" at bounding box center [282, 319] width 67 height 38
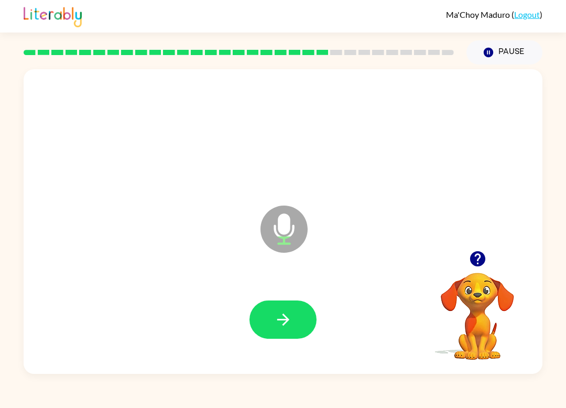
click at [480, 298] on video "Your browser must support playing .mp4 files to use Literably. Please try using…" at bounding box center [477, 308] width 105 height 105
click at [477, 263] on icon "button" at bounding box center [478, 258] width 18 height 18
click at [284, 328] on icon "button" at bounding box center [283, 319] width 18 height 18
click at [273, 322] on button "button" at bounding box center [282, 319] width 67 height 38
click at [302, 320] on button "button" at bounding box center [282, 319] width 67 height 38
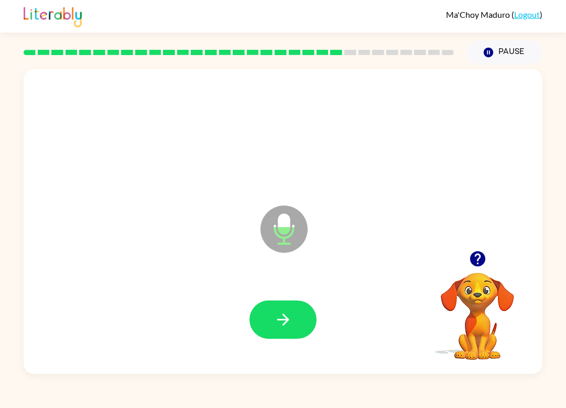
click at [302, 241] on icon at bounding box center [283, 228] width 47 height 47
click at [295, 334] on button "button" at bounding box center [282, 319] width 67 height 38
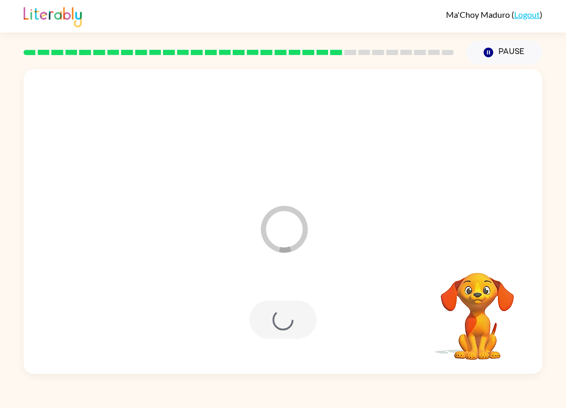
click at [302, 351] on div at bounding box center [283, 320] width 498 height 88
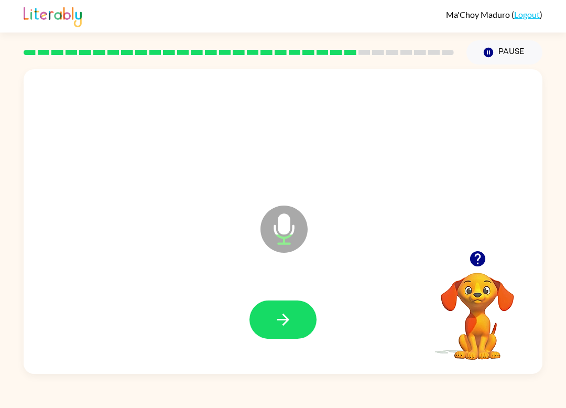
click at [302, 314] on button "button" at bounding box center [282, 319] width 67 height 38
click at [287, 334] on button "button" at bounding box center [282, 319] width 67 height 38
click at [279, 327] on icon "button" at bounding box center [283, 319] width 18 height 18
click at [298, 298] on div at bounding box center [283, 320] width 498 height 88
click at [319, 314] on div at bounding box center [283, 320] width 498 height 88
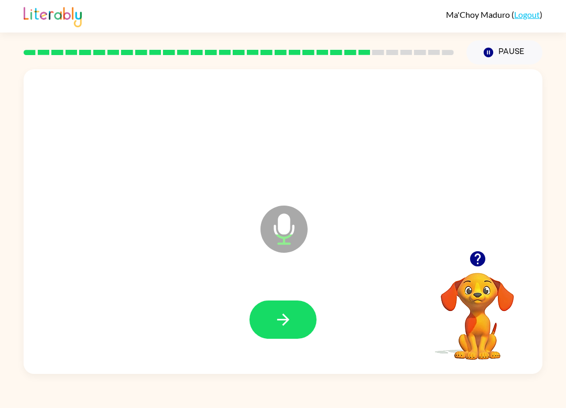
click at [300, 305] on button "button" at bounding box center [282, 319] width 67 height 38
click at [307, 307] on button "button" at bounding box center [282, 319] width 67 height 38
click at [307, 328] on button "button" at bounding box center [282, 319] width 67 height 38
click at [289, 327] on icon "button" at bounding box center [283, 319] width 18 height 18
click at [255, 348] on div at bounding box center [283, 320] width 498 height 88
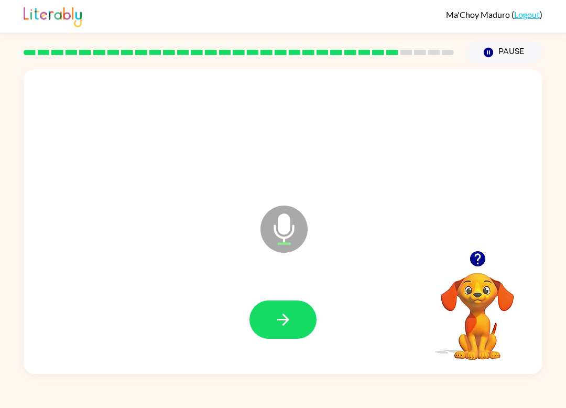
click at [294, 301] on button "button" at bounding box center [282, 319] width 67 height 38
click at [299, 309] on button "button" at bounding box center [282, 319] width 67 height 38
click at [460, 281] on video "Your browser must support playing .mp4 files to use Literably. Please try using…" at bounding box center [477, 308] width 105 height 105
click at [477, 257] on icon "button" at bounding box center [477, 258] width 15 height 15
click at [292, 321] on icon "button" at bounding box center [283, 319] width 18 height 18
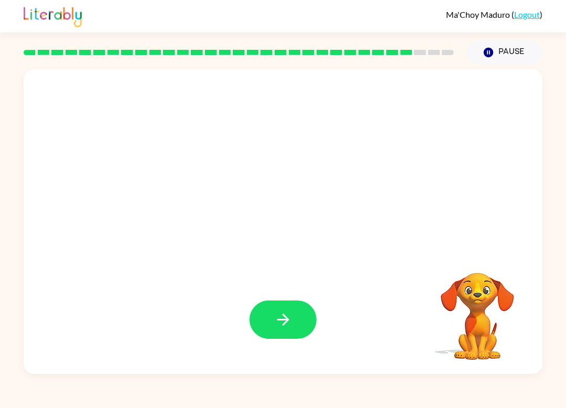
click at [312, 304] on div at bounding box center [282, 319] width 67 height 38
click at [283, 324] on icon "button" at bounding box center [283, 319] width 12 height 12
click at [450, 352] on video "Your browser must support playing .mp4 files to use Literably. Please try using…" at bounding box center [477, 308] width 105 height 105
click at [288, 351] on div at bounding box center [283, 320] width 498 height 88
click at [301, 297] on div at bounding box center [283, 320] width 498 height 88
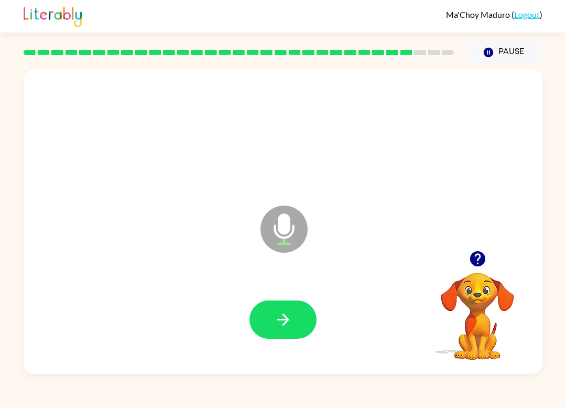
click at [270, 321] on button "button" at bounding box center [282, 319] width 67 height 38
click at [272, 327] on button "button" at bounding box center [282, 319] width 67 height 38
click at [291, 332] on button "button" at bounding box center [282, 319] width 67 height 38
click at [306, 315] on button "button" at bounding box center [282, 319] width 67 height 38
click at [276, 281] on icon "Microphone The Microphone is here when it is your turn to talk" at bounding box center [336, 242] width 157 height 79
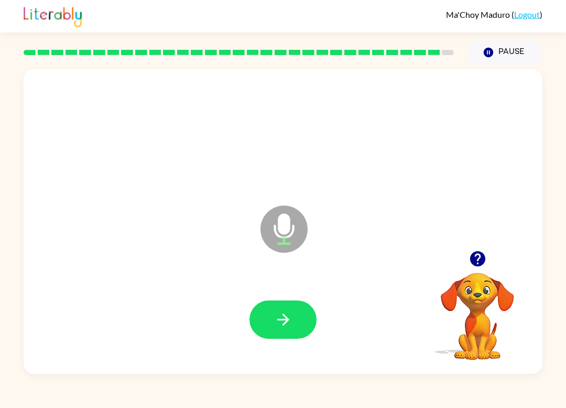
click at [278, 303] on button "button" at bounding box center [282, 319] width 67 height 38
